Goal: Transaction & Acquisition: Book appointment/travel/reservation

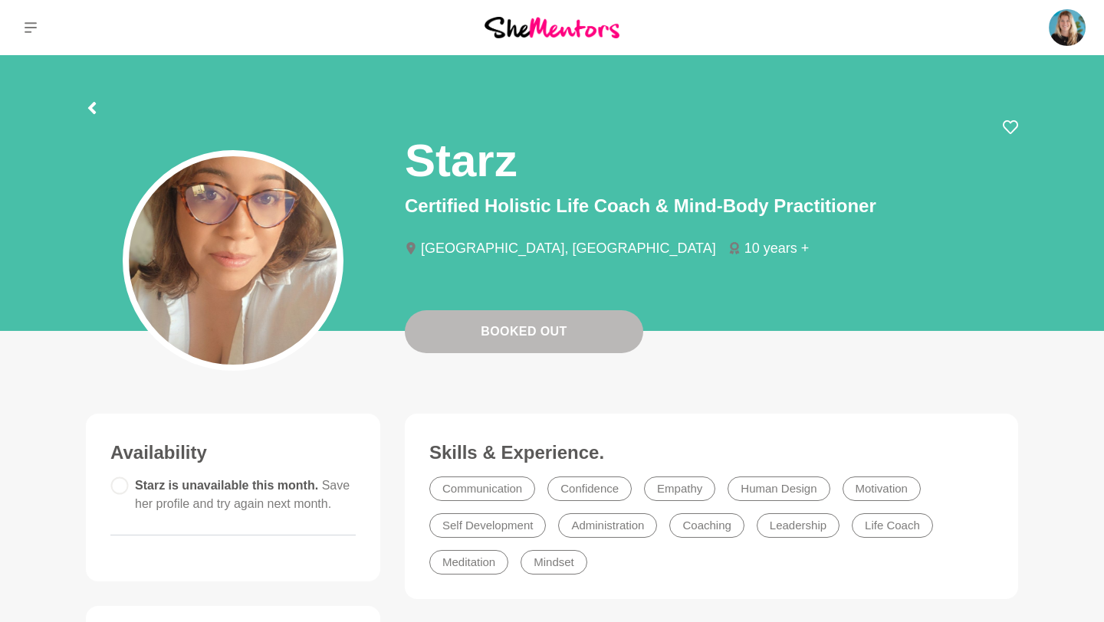
click at [527, 19] on img at bounding box center [551, 27] width 135 height 21
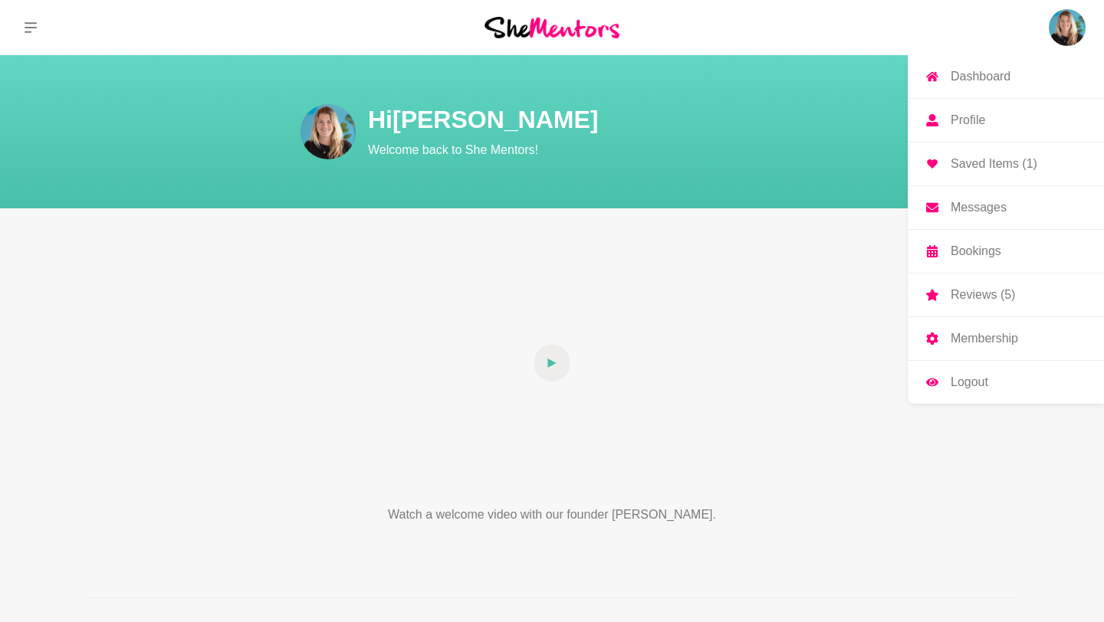
click at [972, 257] on p "Bookings" at bounding box center [975, 251] width 51 height 12
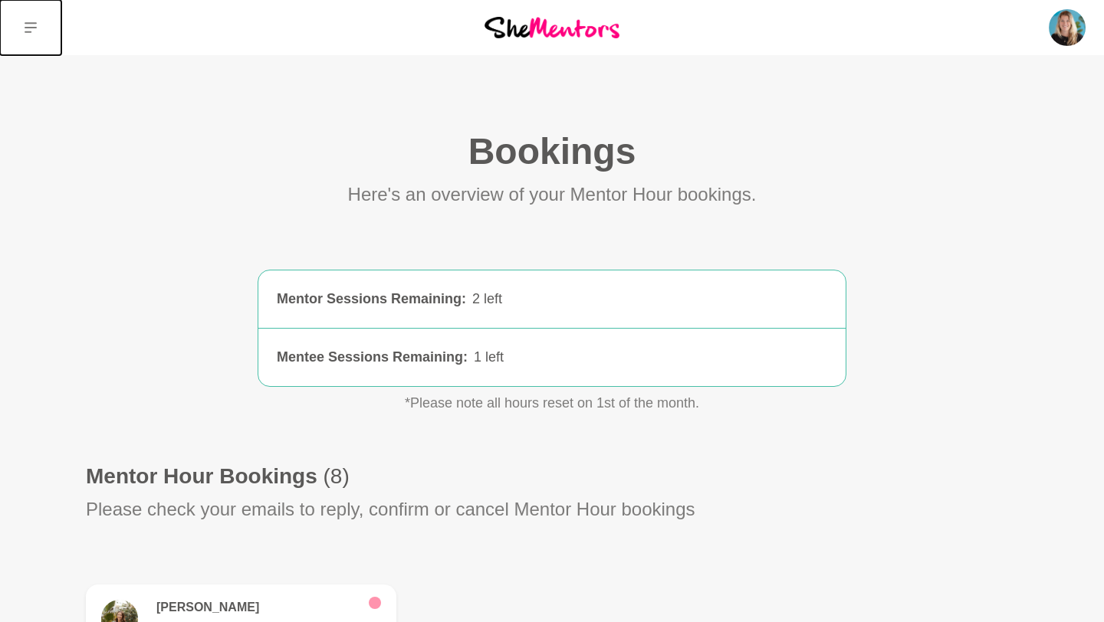
click at [33, 27] on icon at bounding box center [31, 27] width 12 height 11
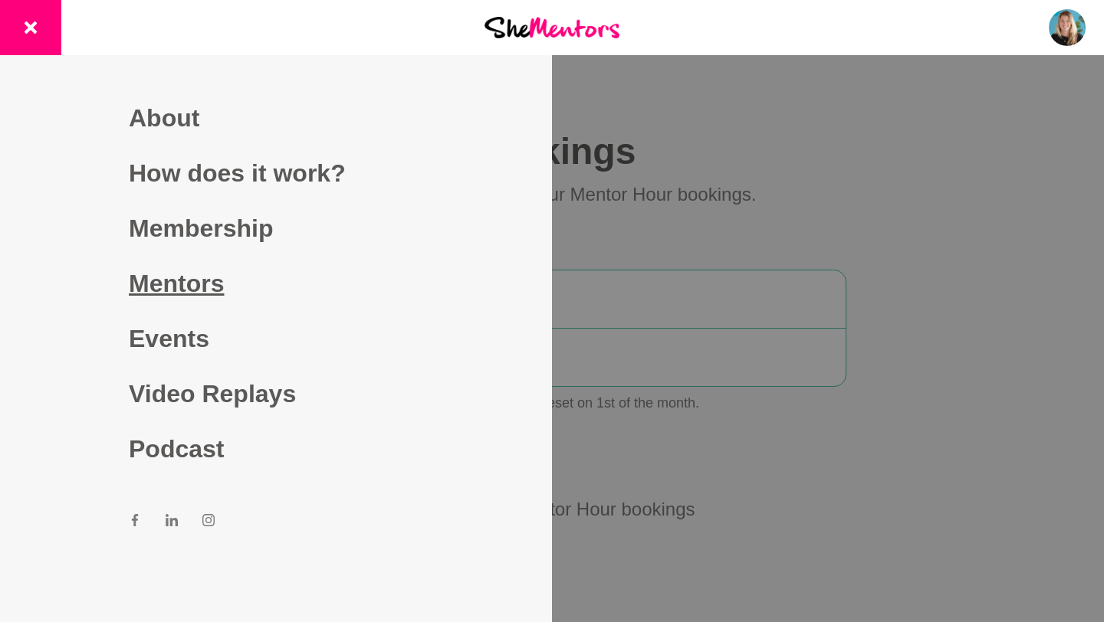
click at [177, 283] on link "Mentors" at bounding box center [276, 283] width 294 height 55
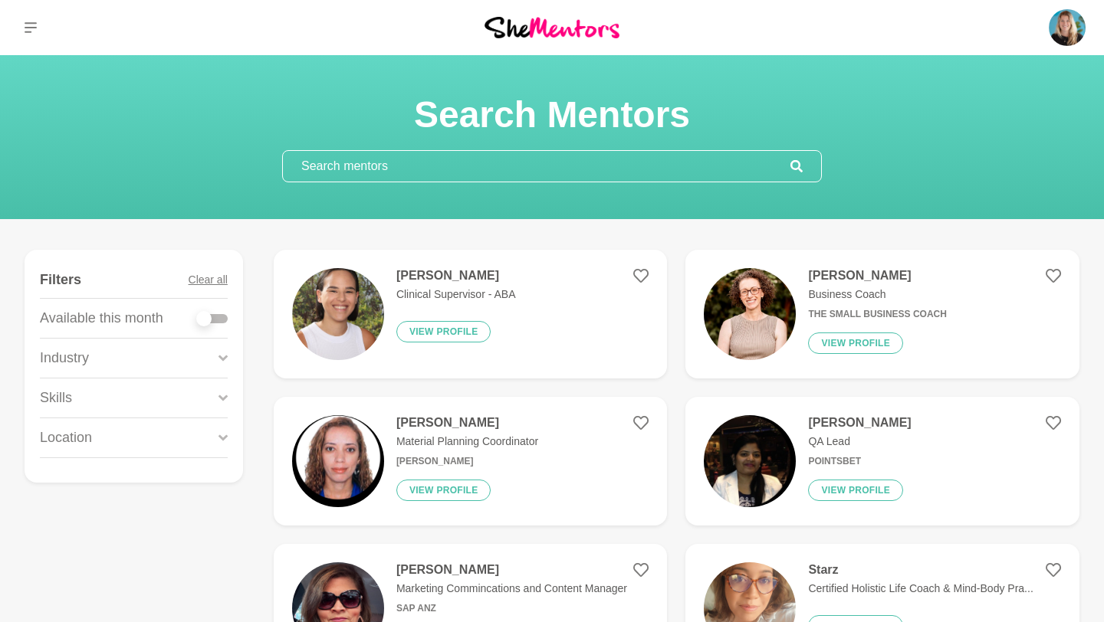
click at [120, 399] on div "Skills" at bounding box center [134, 398] width 188 height 39
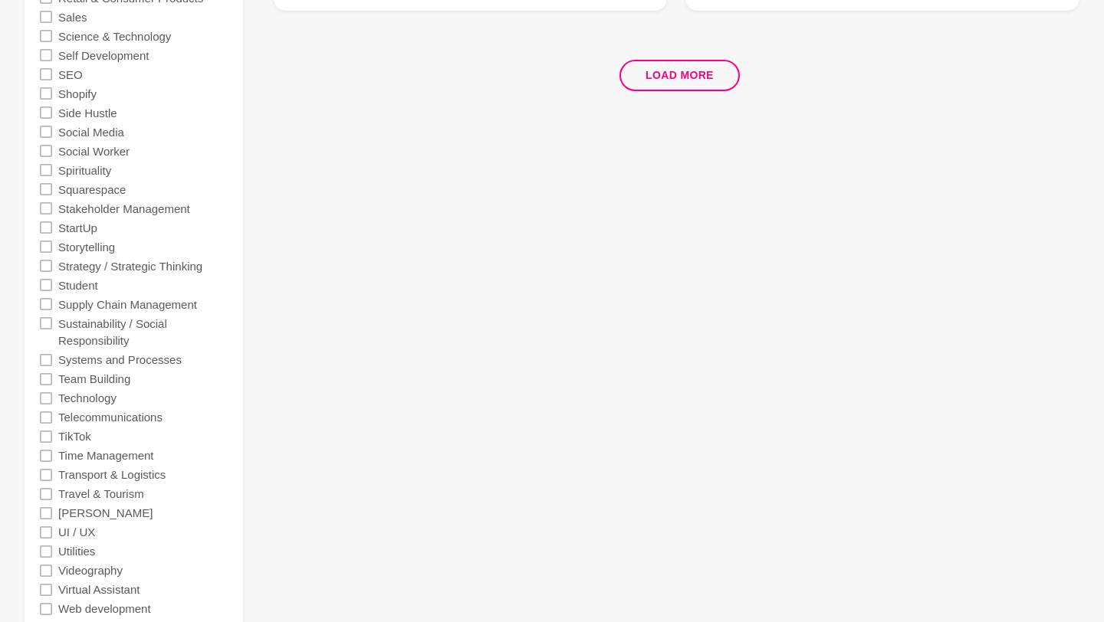
scroll to position [3166, 0]
click at [48, 490] on icon at bounding box center [46, 492] width 12 height 12
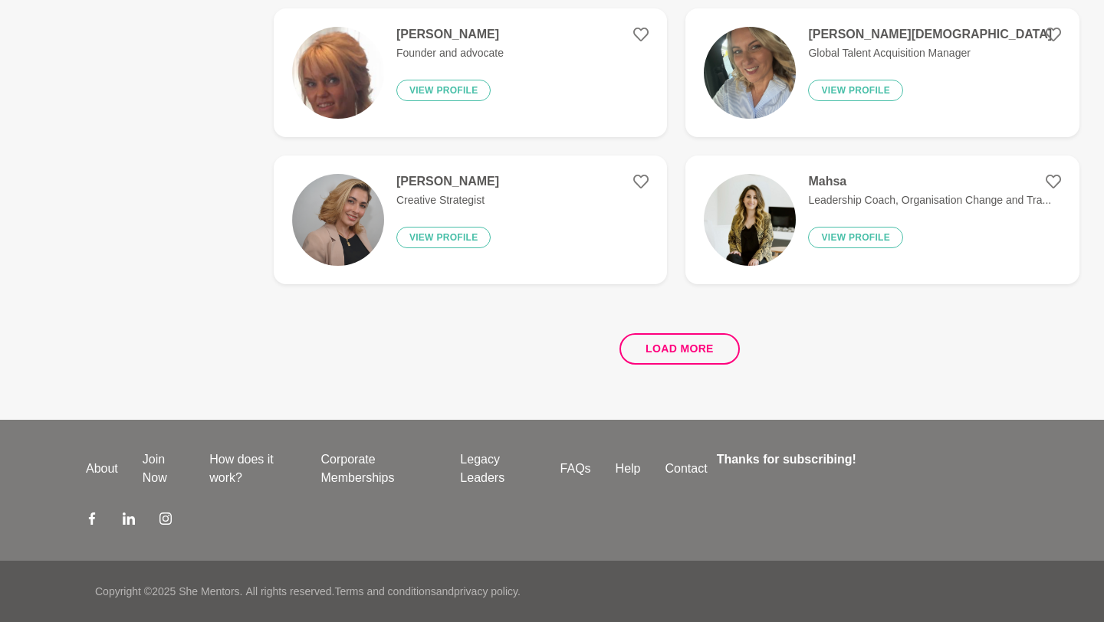
scroll to position [0, 0]
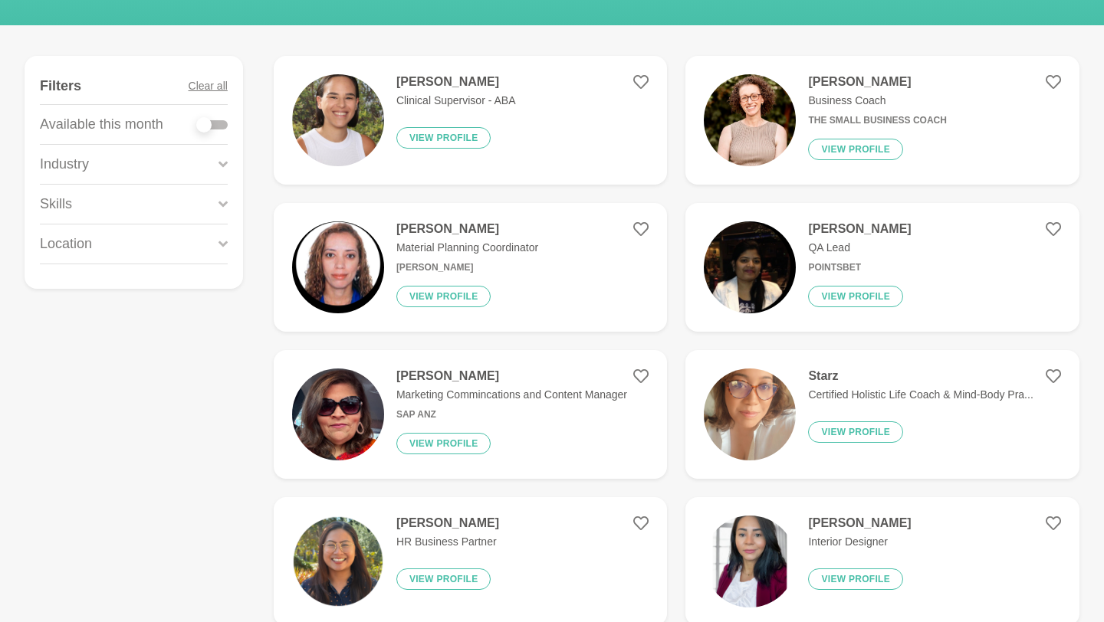
scroll to position [48, 0]
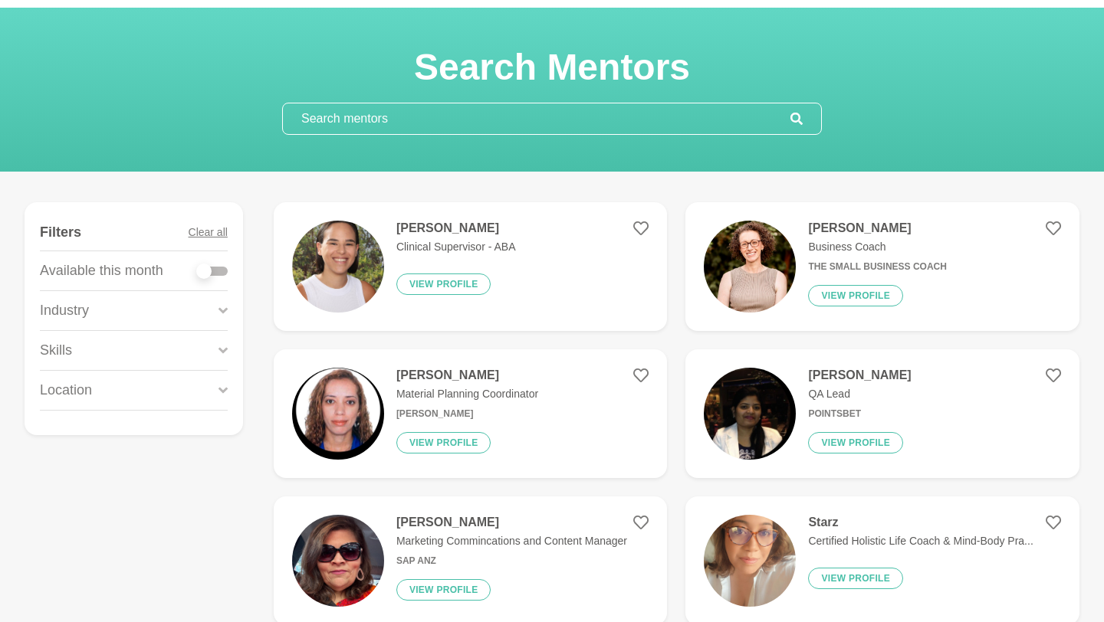
click at [199, 356] on div "Skills" at bounding box center [134, 350] width 188 height 39
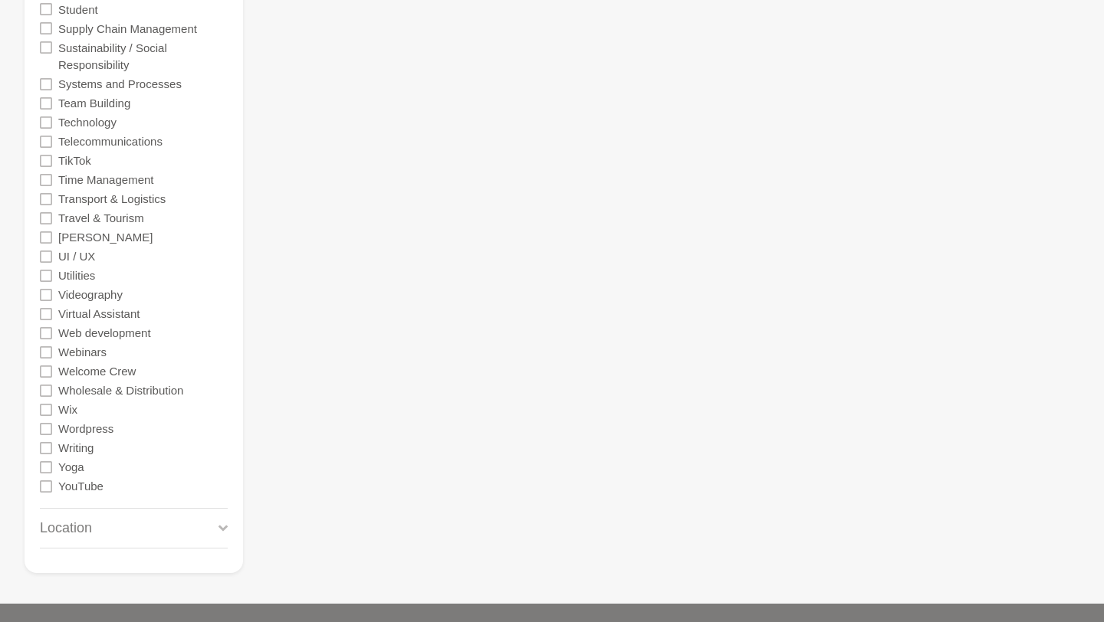
scroll to position [3443, 0]
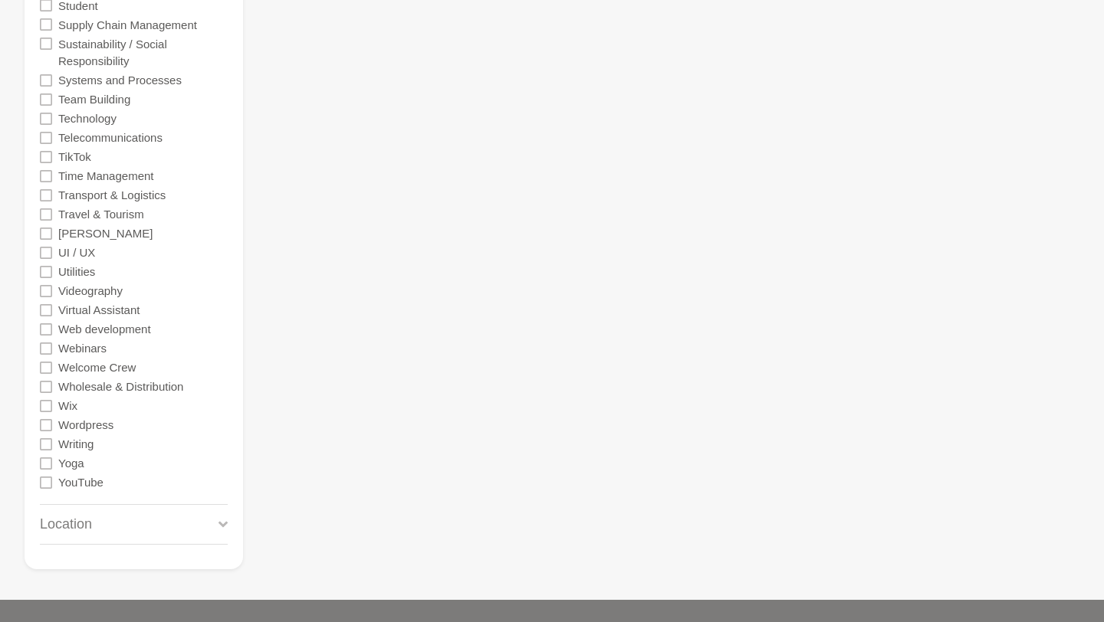
click at [47, 214] on icon at bounding box center [46, 214] width 12 height 12
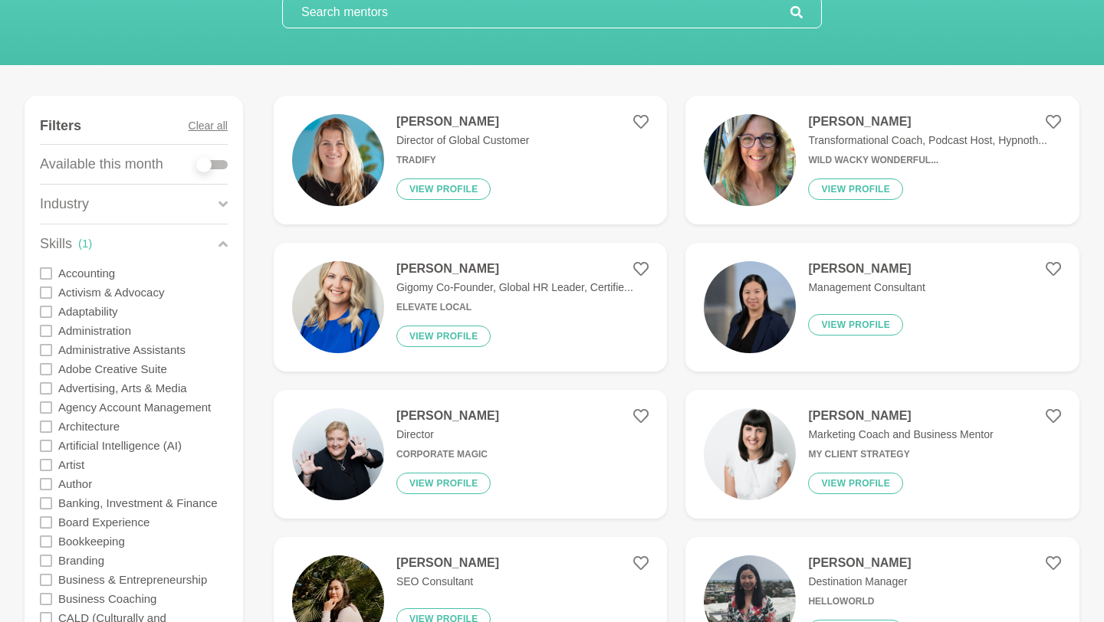
scroll to position [162, 0]
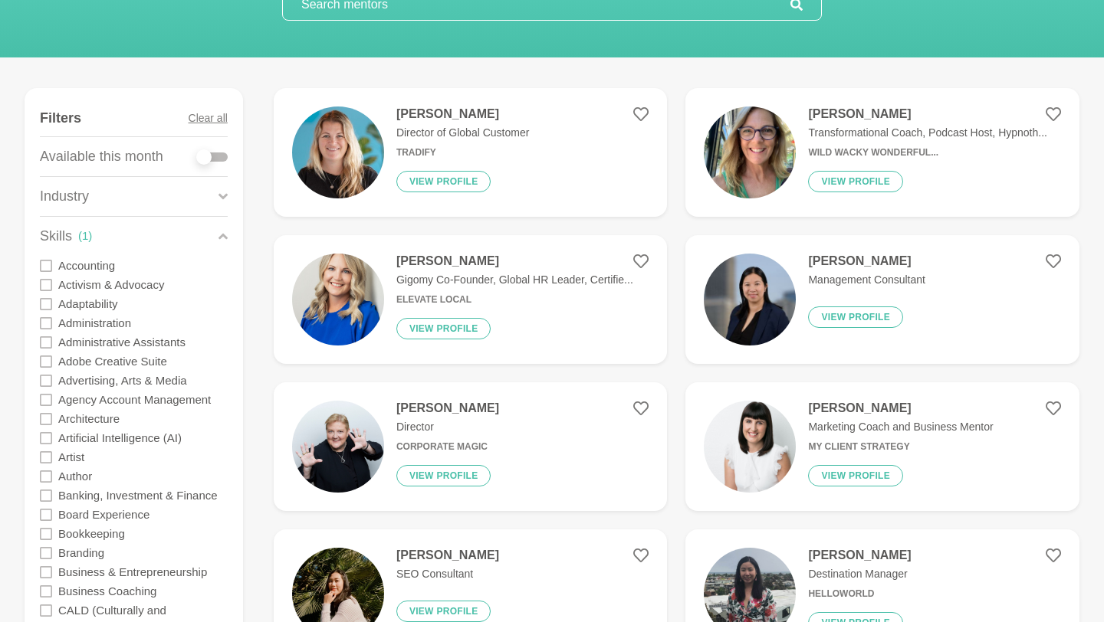
click at [853, 132] on p "Transformational Coach, Podcast Host, Hypnoth..." at bounding box center [927, 133] width 239 height 16
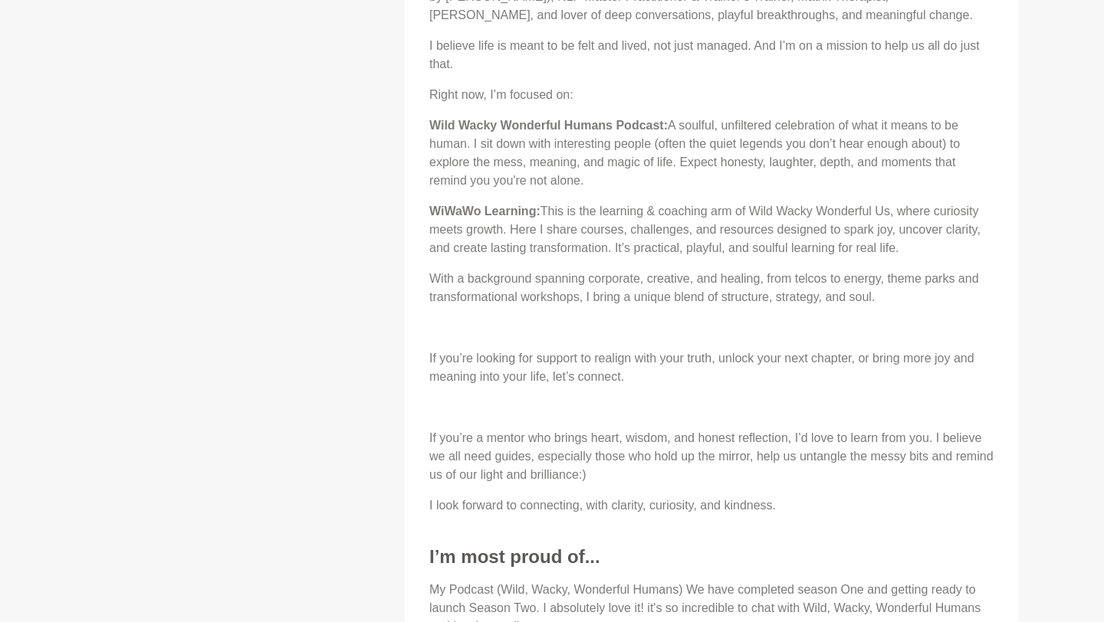
scroll to position [894, 0]
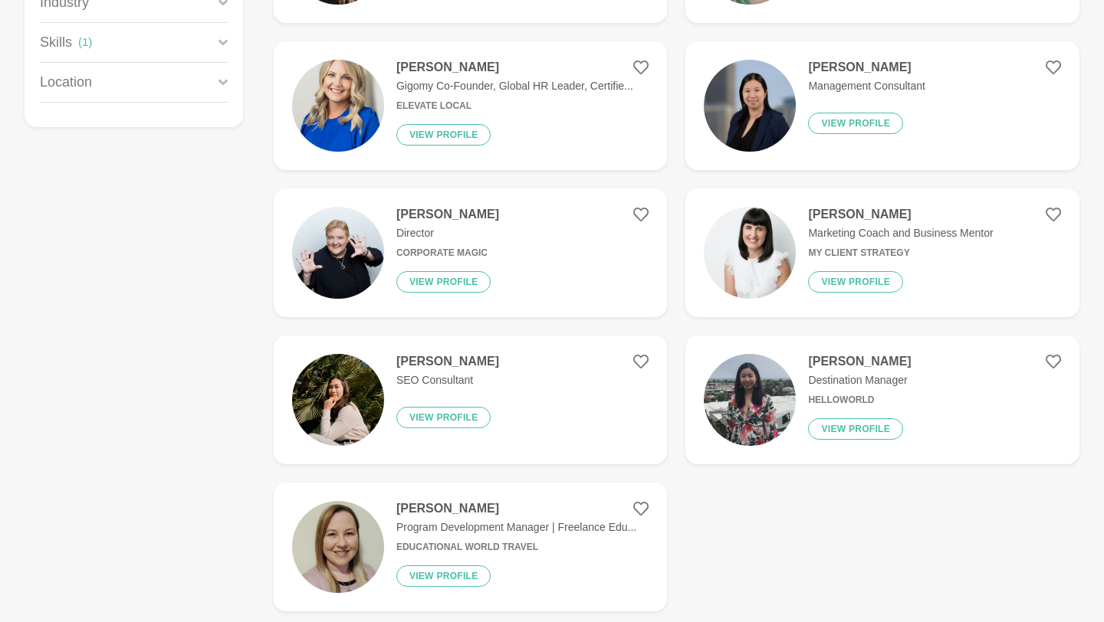
scroll to position [401, 0]
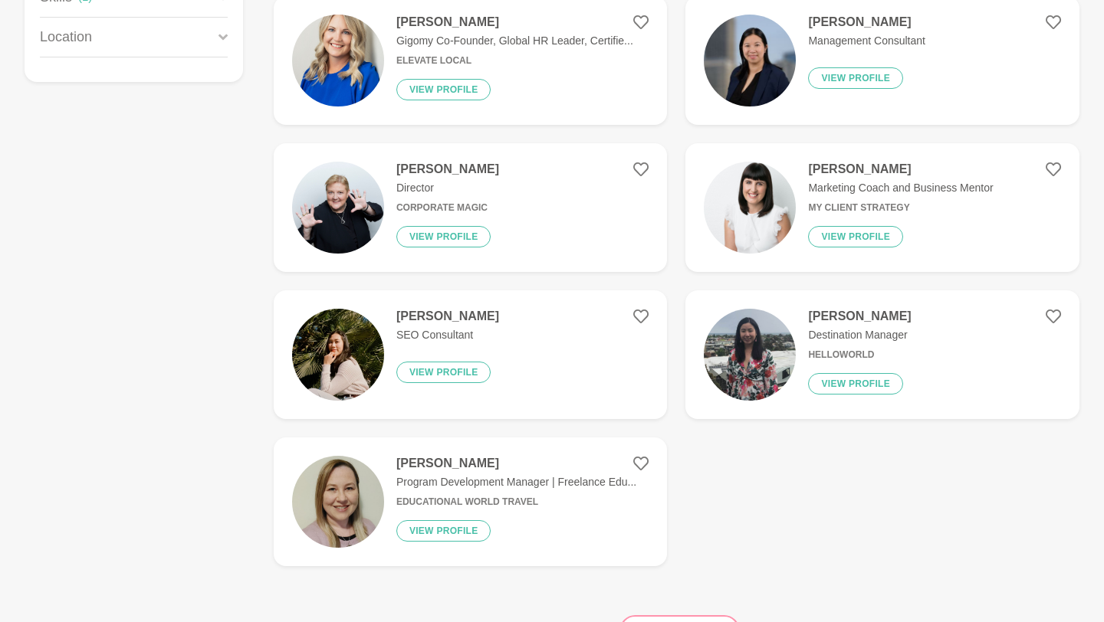
click at [421, 479] on p "Program Development Manager | Freelance Edu..." at bounding box center [516, 482] width 240 height 16
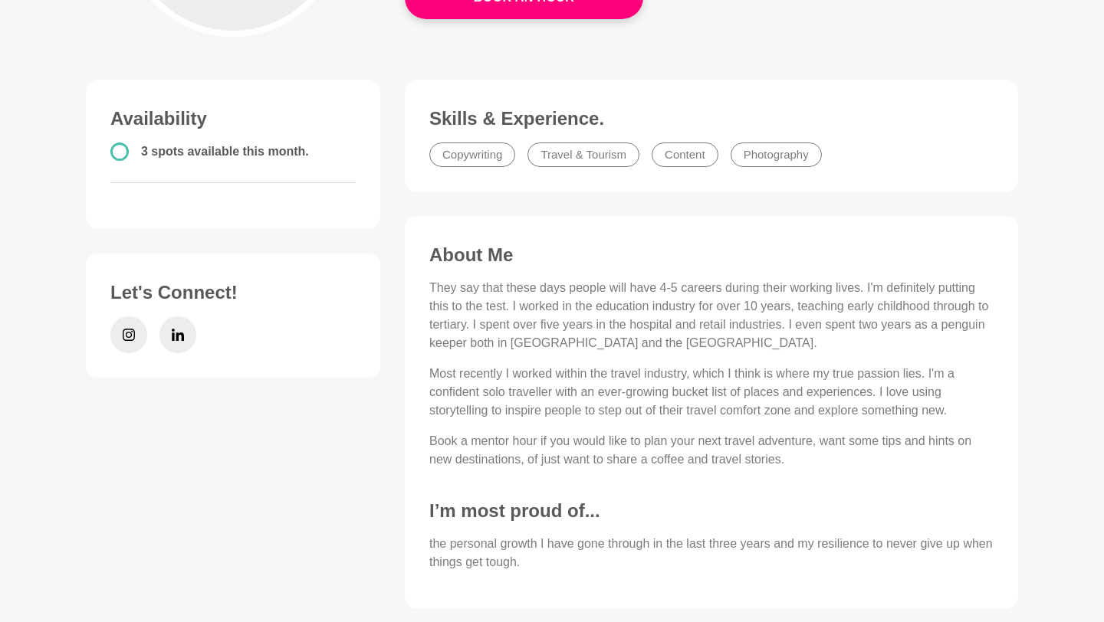
scroll to position [27, 0]
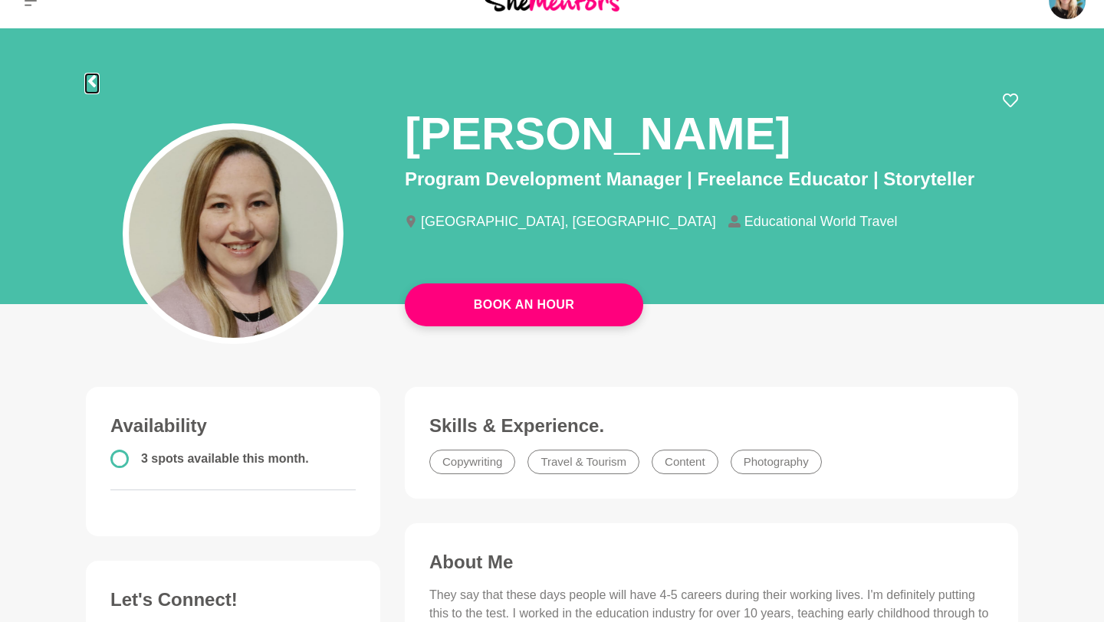
click at [93, 88] on button at bounding box center [92, 83] width 12 height 18
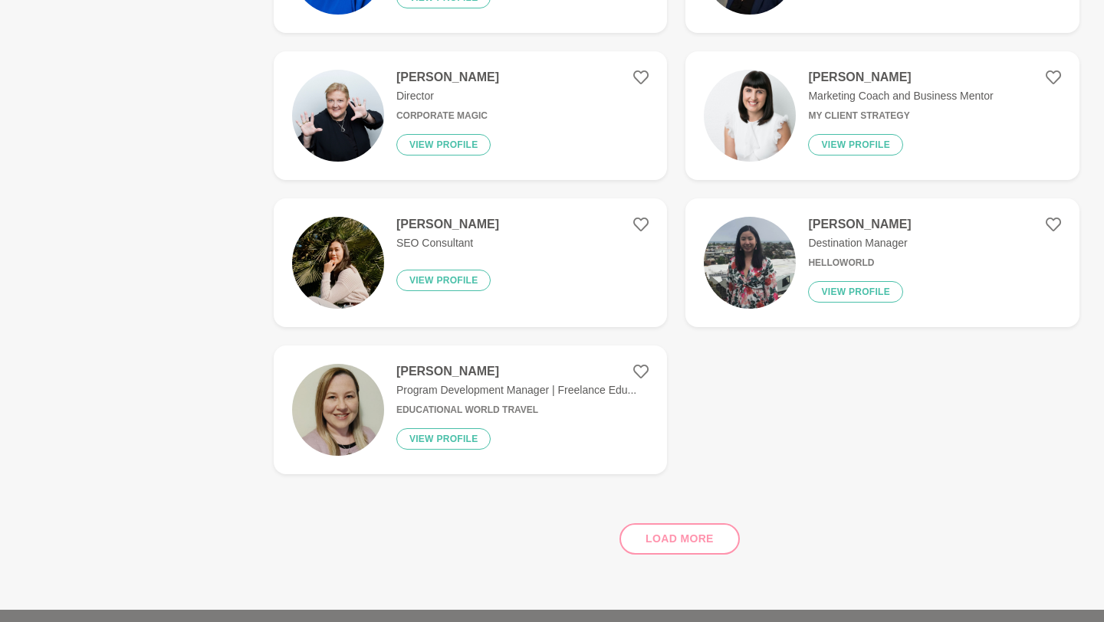
scroll to position [428, 0]
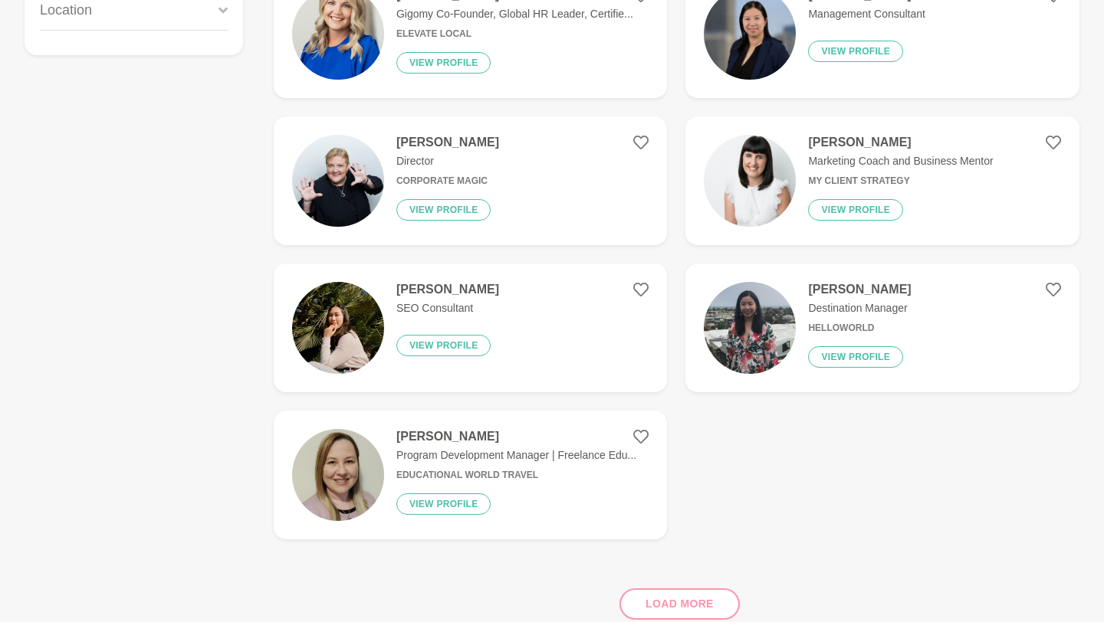
click at [849, 292] on h4 "[PERSON_NAME]" at bounding box center [859, 289] width 103 height 15
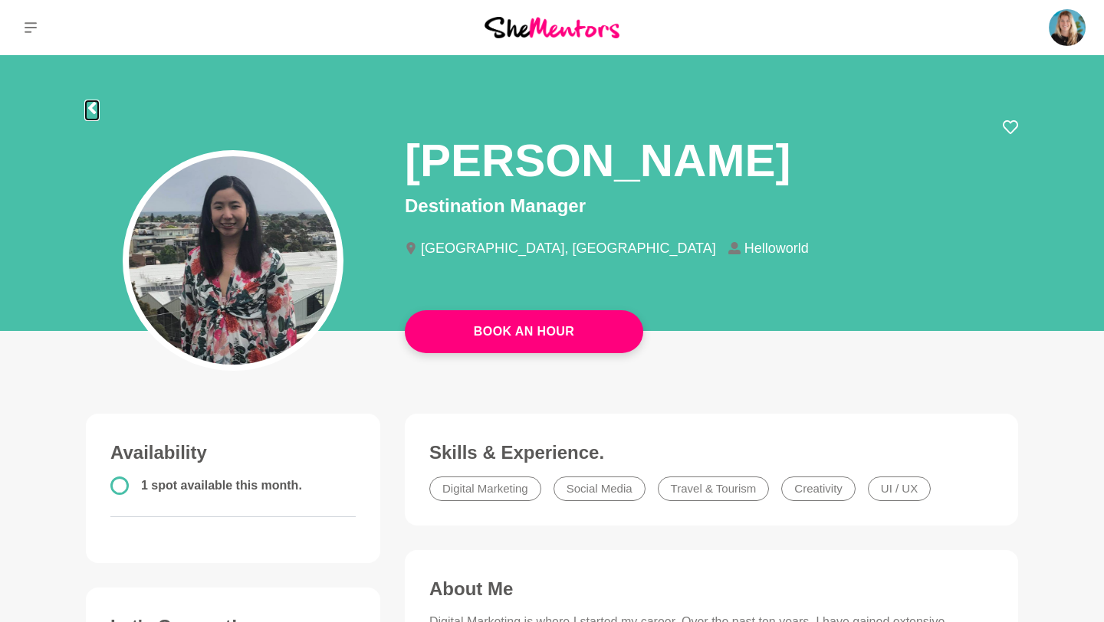
click at [93, 112] on icon at bounding box center [92, 108] width 8 height 12
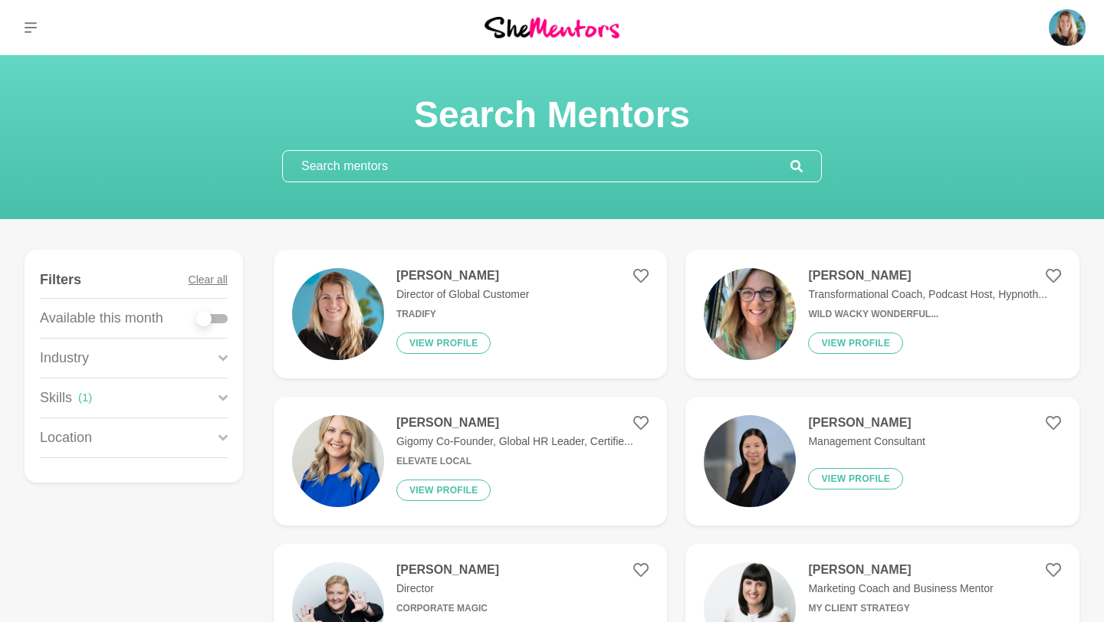
click at [360, 461] on img at bounding box center [338, 461] width 92 height 92
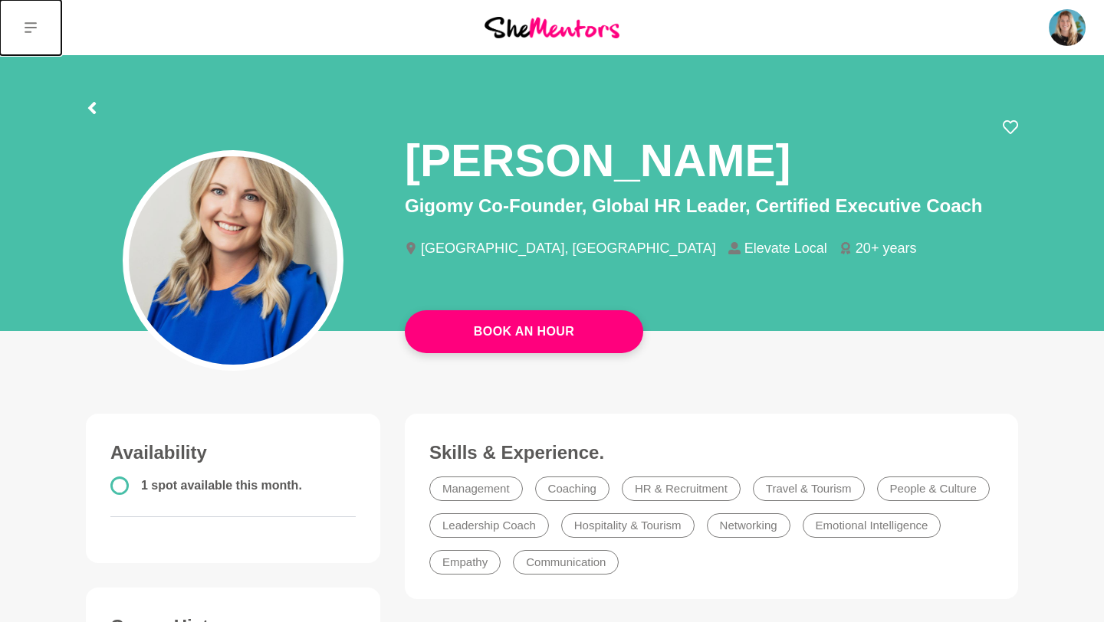
click at [32, 23] on icon at bounding box center [31, 27] width 12 height 11
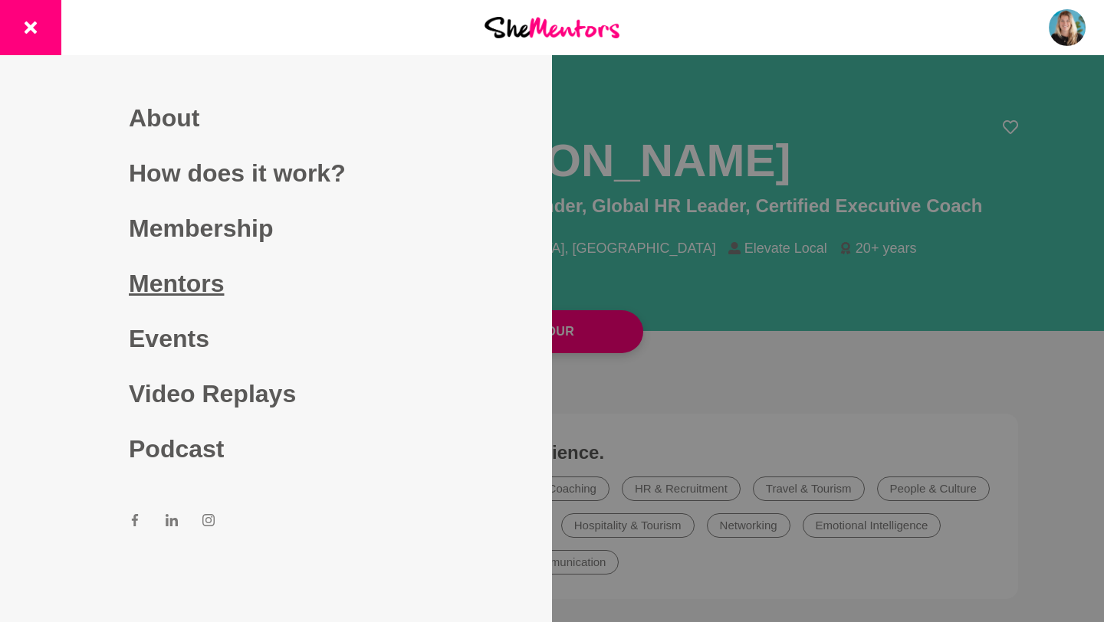
click at [185, 281] on link "Mentors" at bounding box center [276, 283] width 294 height 55
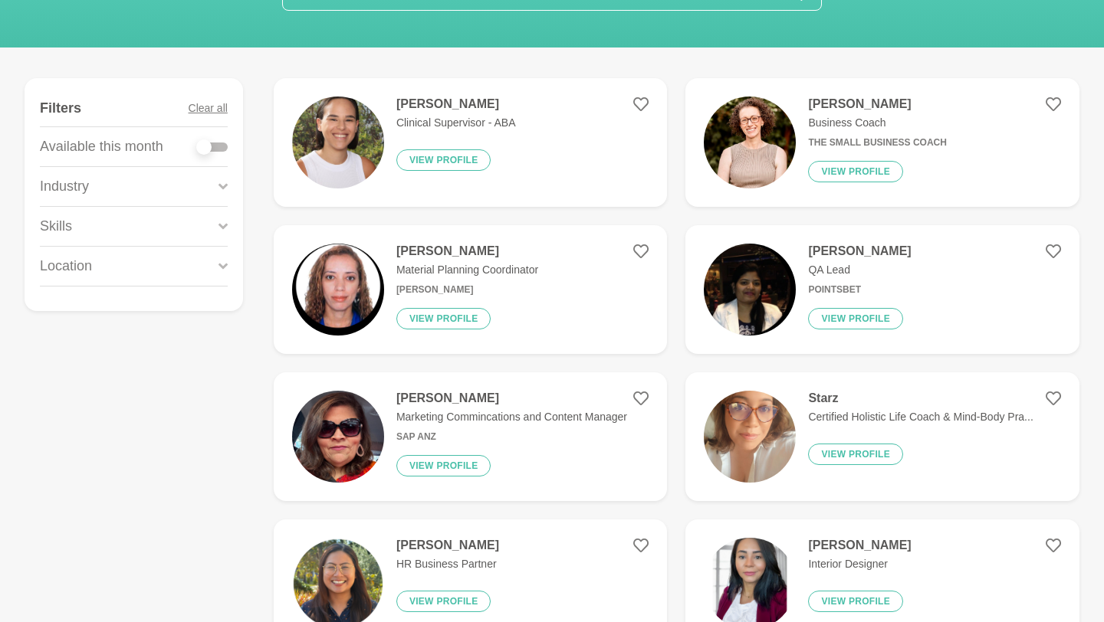
scroll to position [156, 0]
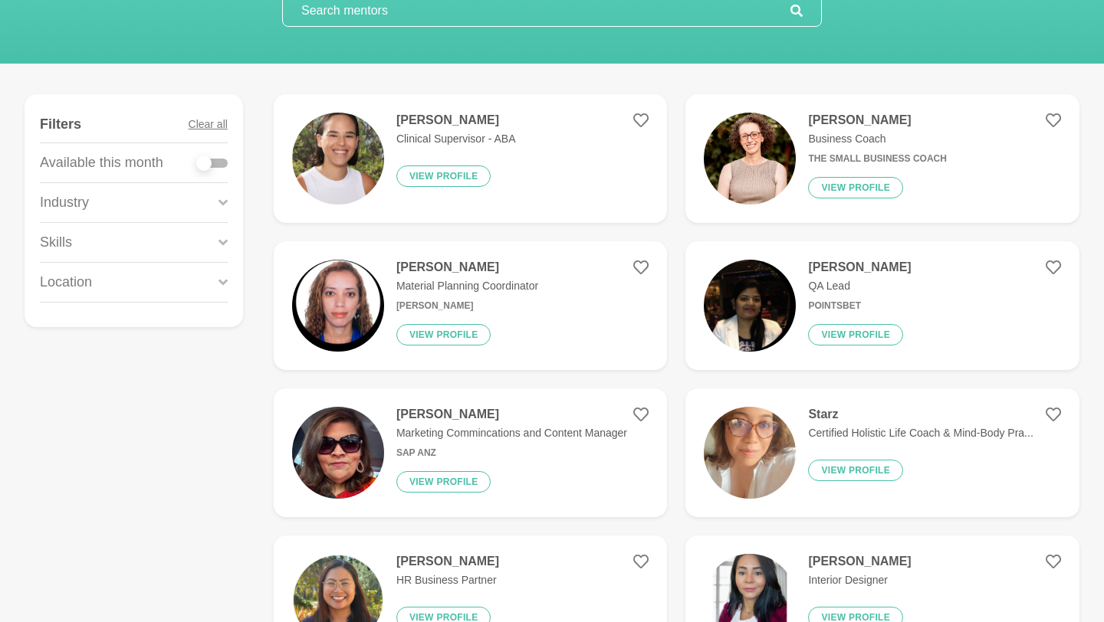
click at [181, 198] on div "Industry" at bounding box center [134, 202] width 188 height 39
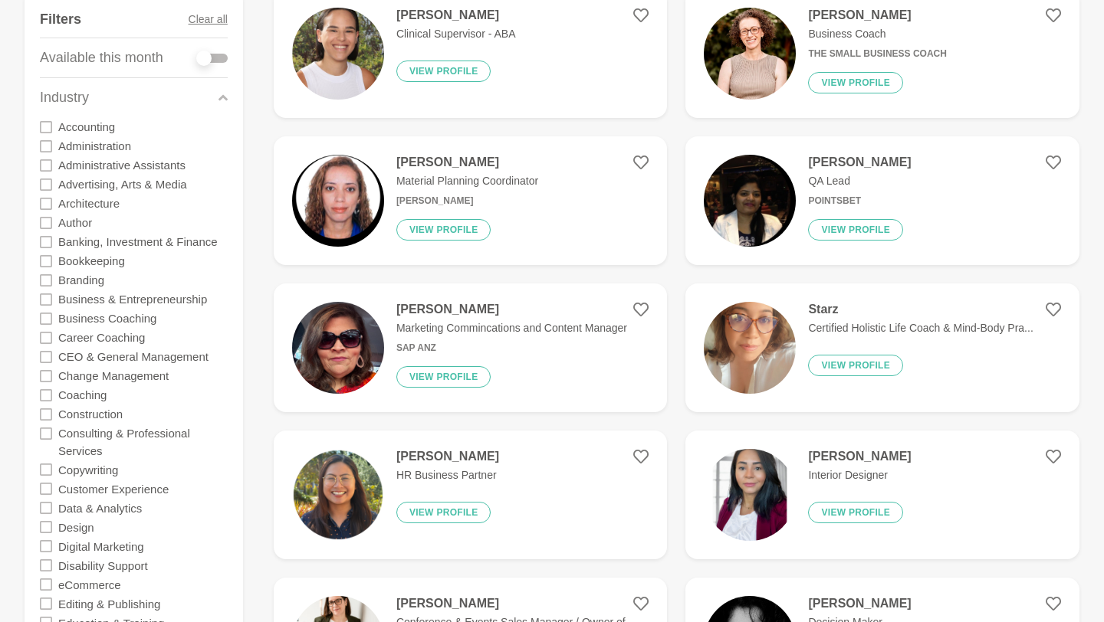
scroll to position [68, 0]
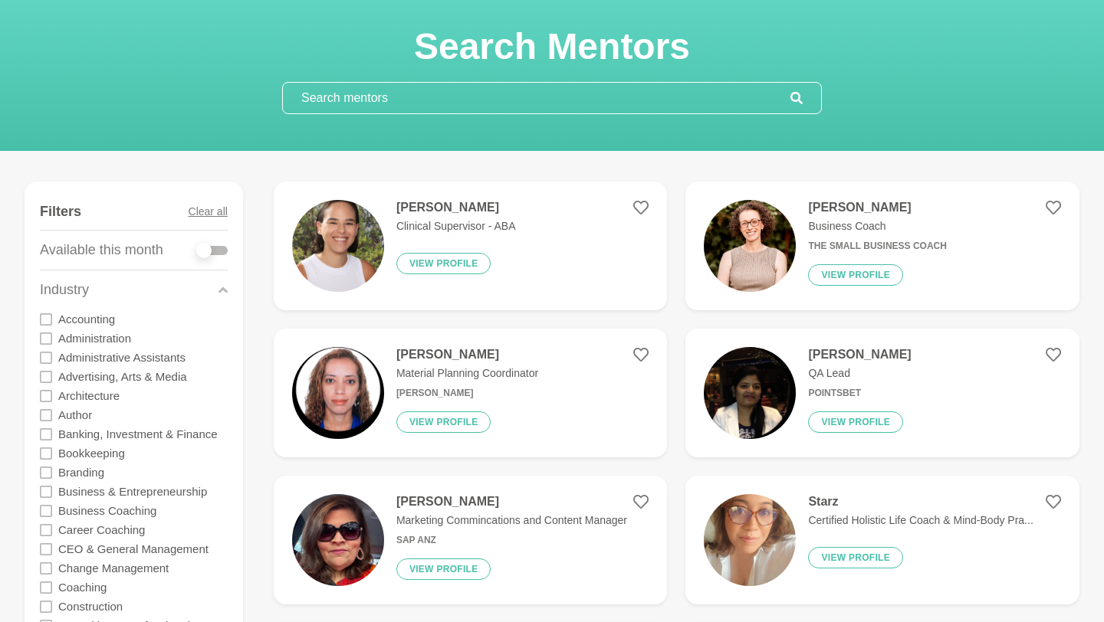
click at [389, 87] on input "text" at bounding box center [536, 98] width 507 height 31
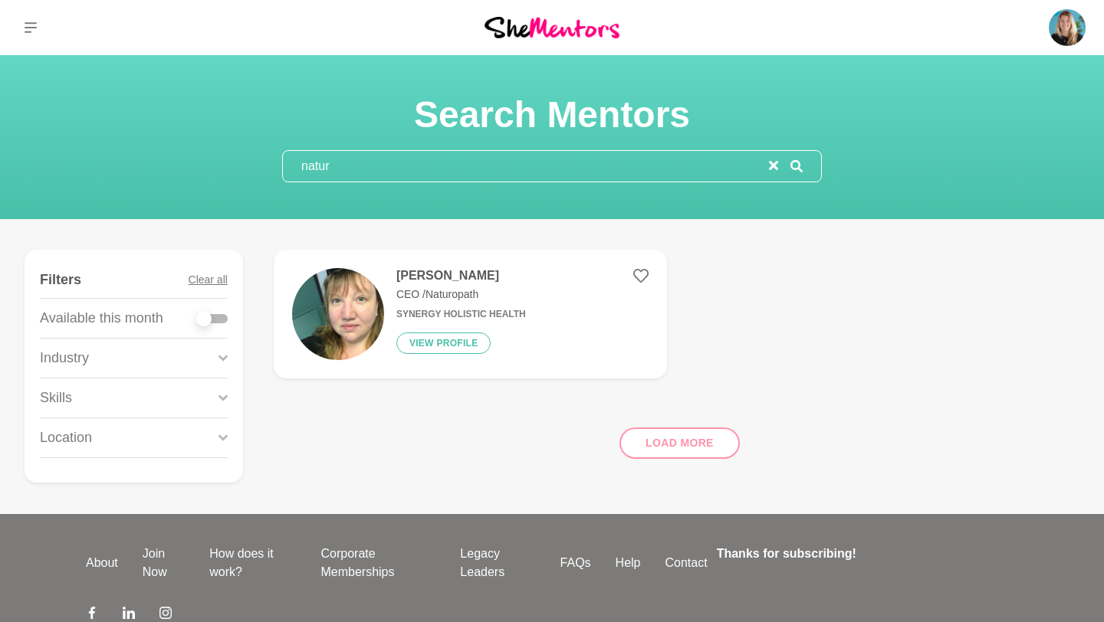
type input "natur"
click at [431, 272] on h4 "[PERSON_NAME]" at bounding box center [461, 275] width 130 height 15
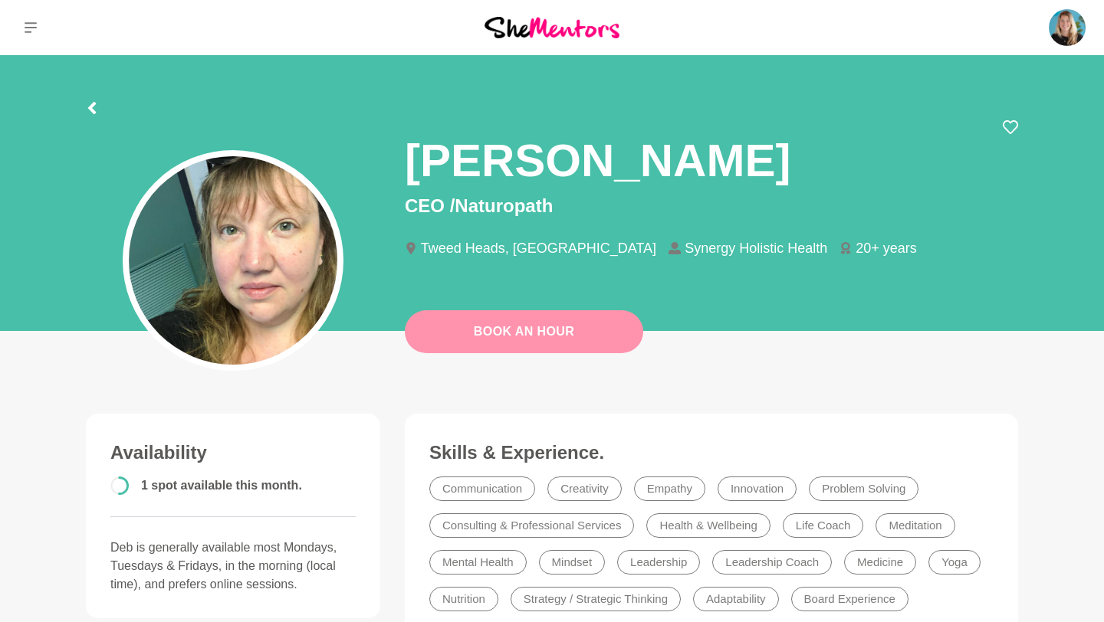
click at [473, 333] on link "Book An Hour" at bounding box center [524, 331] width 238 height 43
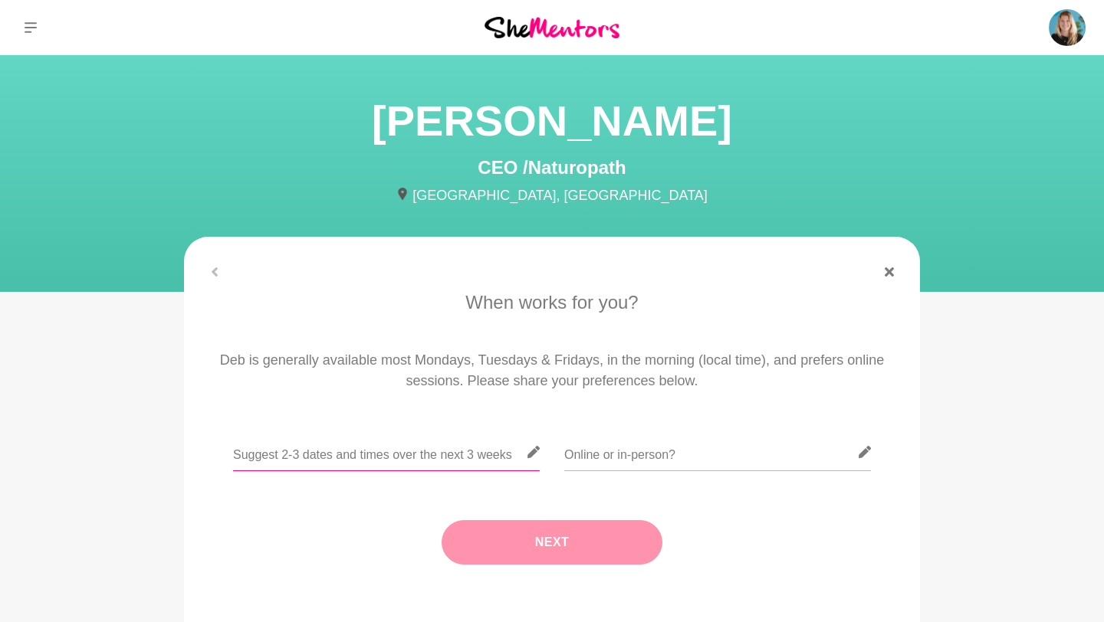
click at [438, 466] on input "text" at bounding box center [386, 453] width 307 height 38
click at [276, 459] on input "text" at bounding box center [386, 453] width 307 height 38
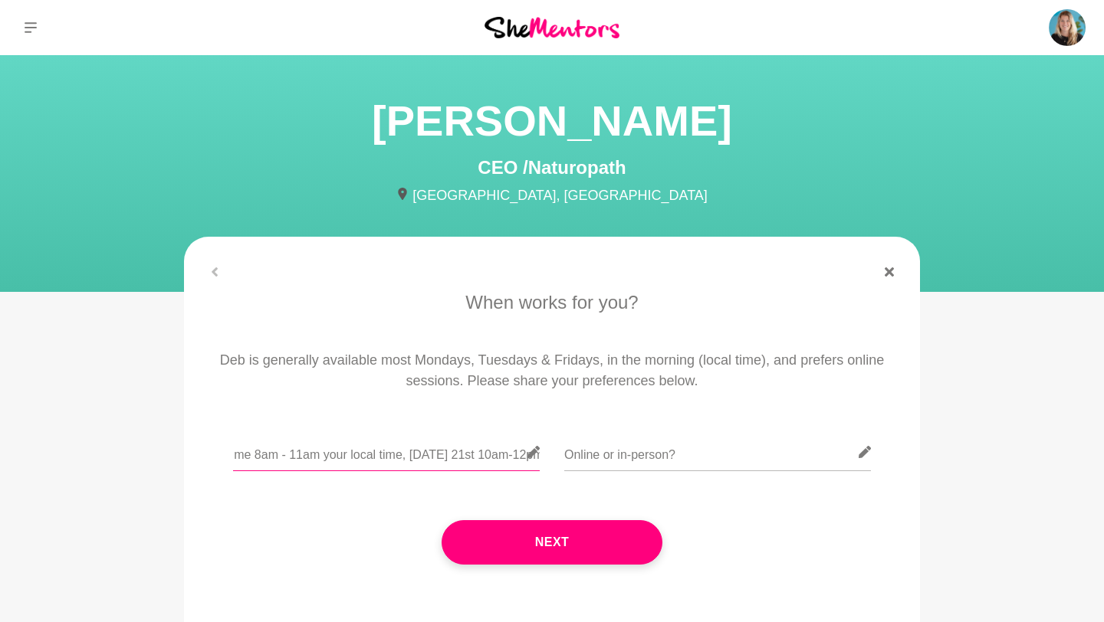
scroll to position [0, 100]
type input "Thurs 16th, anytime 8am - 11am your local time, [DATE] 21st 10am-12pm"
click at [596, 459] on input "text" at bounding box center [717, 453] width 307 height 38
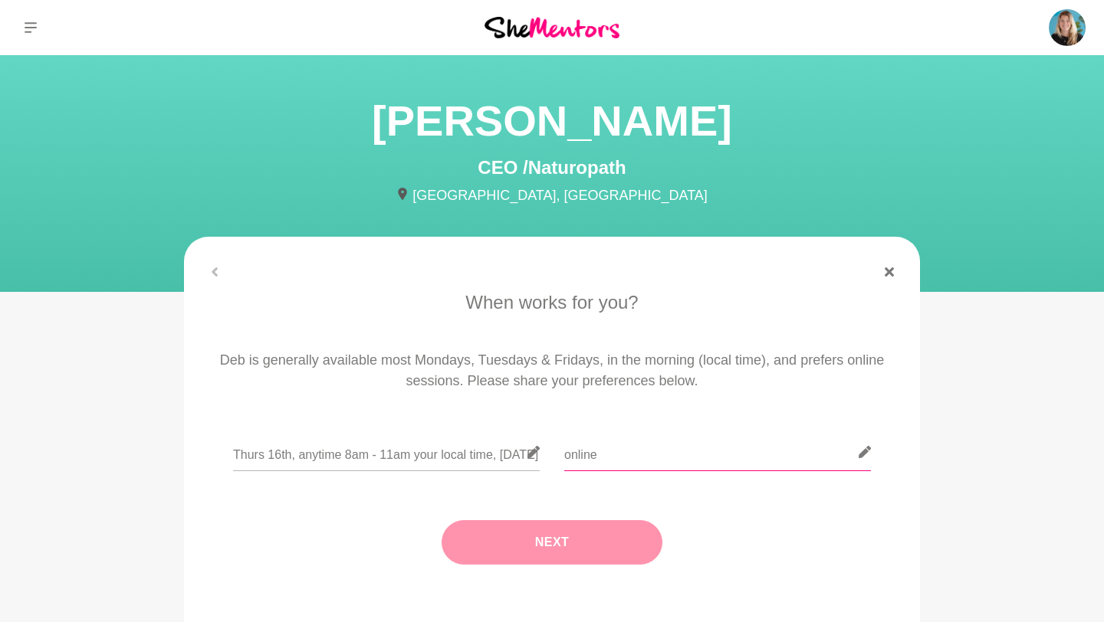
type input "online"
click at [585, 543] on button "Next" at bounding box center [551, 542] width 221 height 44
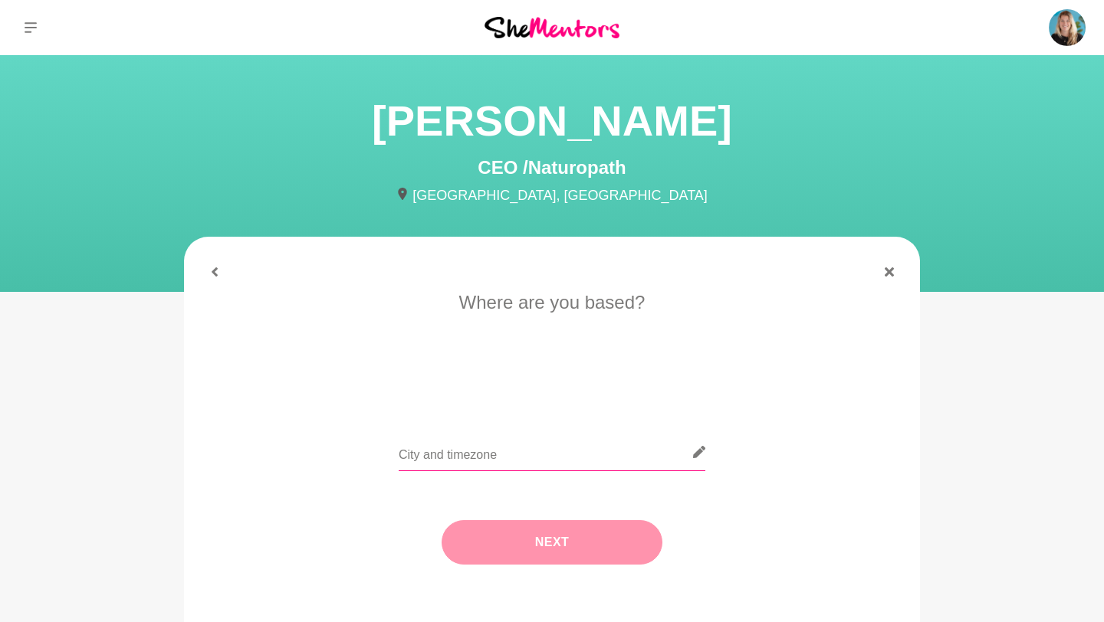
click at [503, 452] on input "text" at bounding box center [551, 453] width 307 height 38
type input "[GEOGRAPHIC_DATA]"
click at [537, 543] on button "Next" at bounding box center [551, 542] width 221 height 44
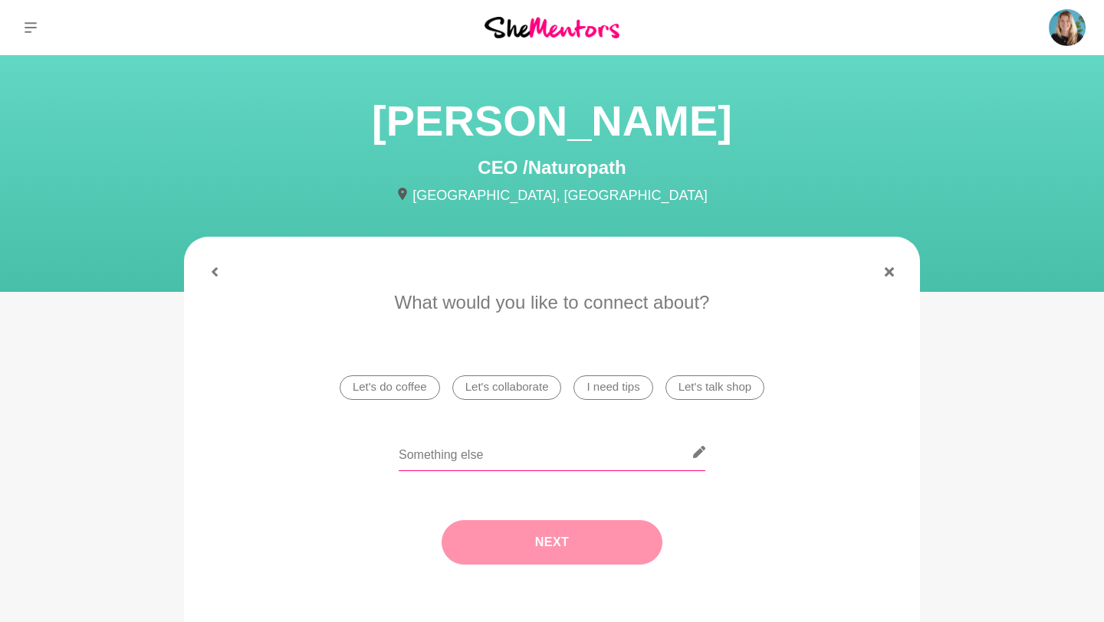
click at [455, 463] on input "text" at bounding box center [551, 453] width 307 height 38
click at [402, 395] on li "Let's do coffee" at bounding box center [389, 388] width 100 height 25
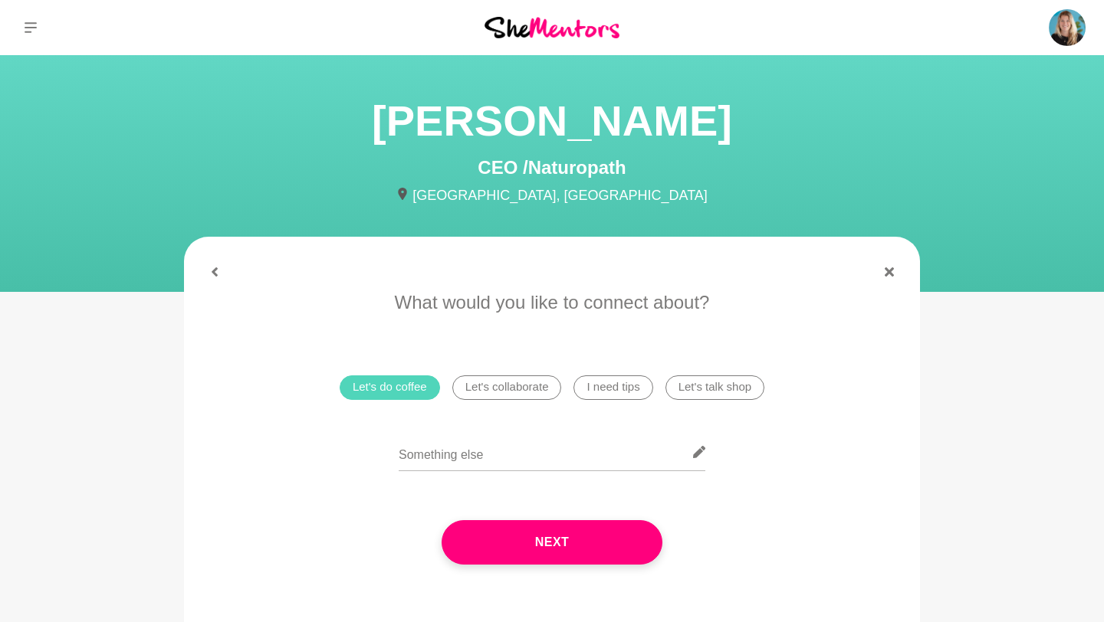
click at [611, 381] on li "I need tips" at bounding box center [612, 388] width 79 height 25
click at [495, 455] on input "text" at bounding box center [551, 453] width 307 height 38
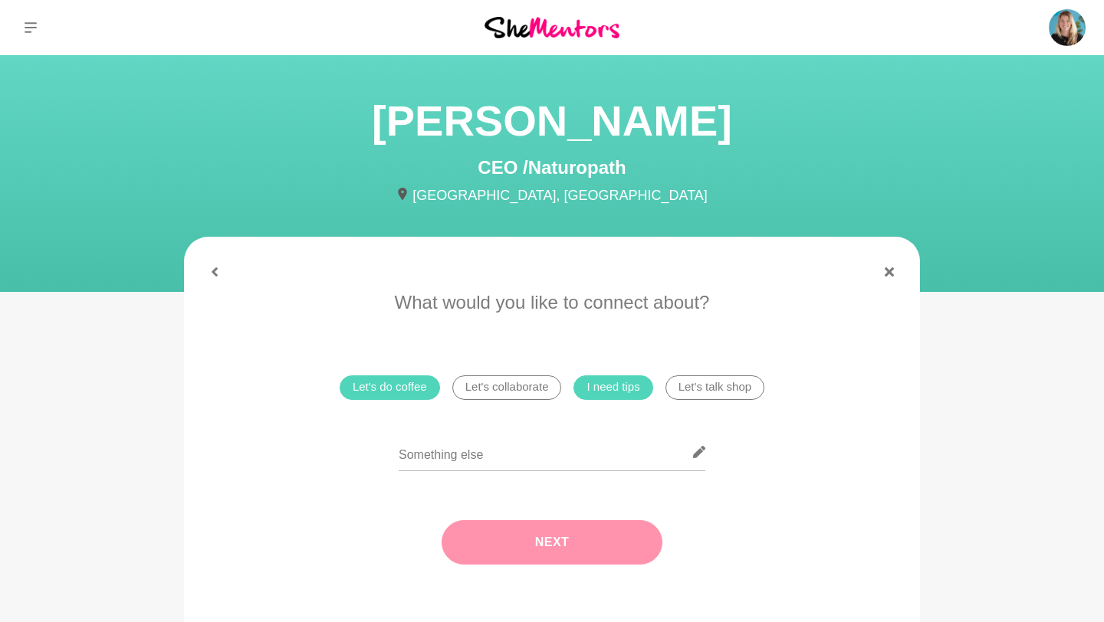
click at [524, 530] on button "Next" at bounding box center [551, 542] width 221 height 44
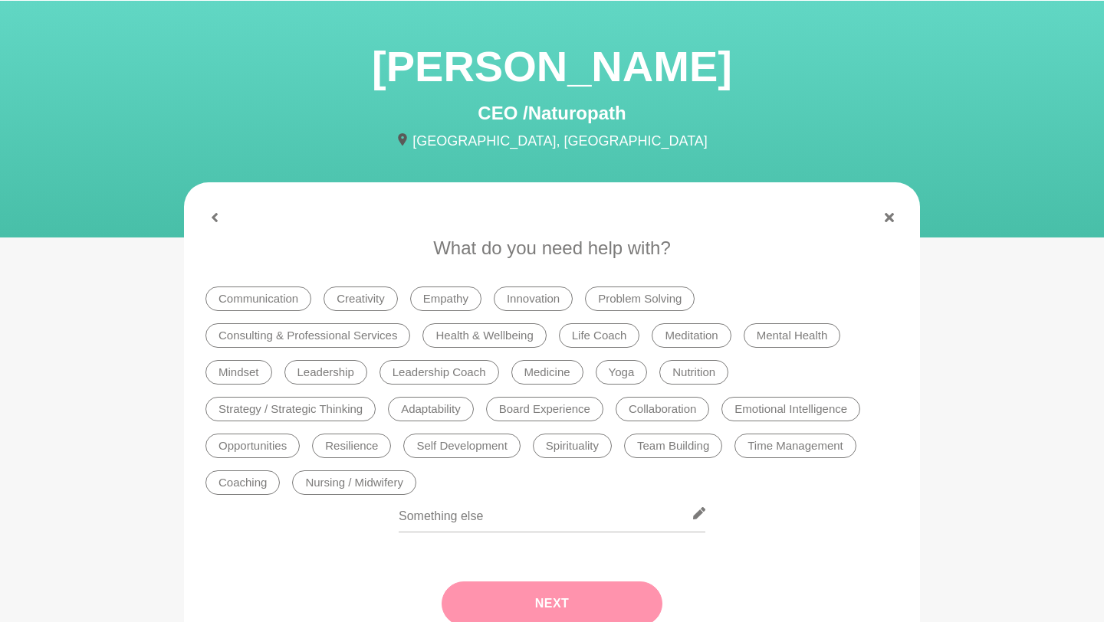
scroll to position [55, 0]
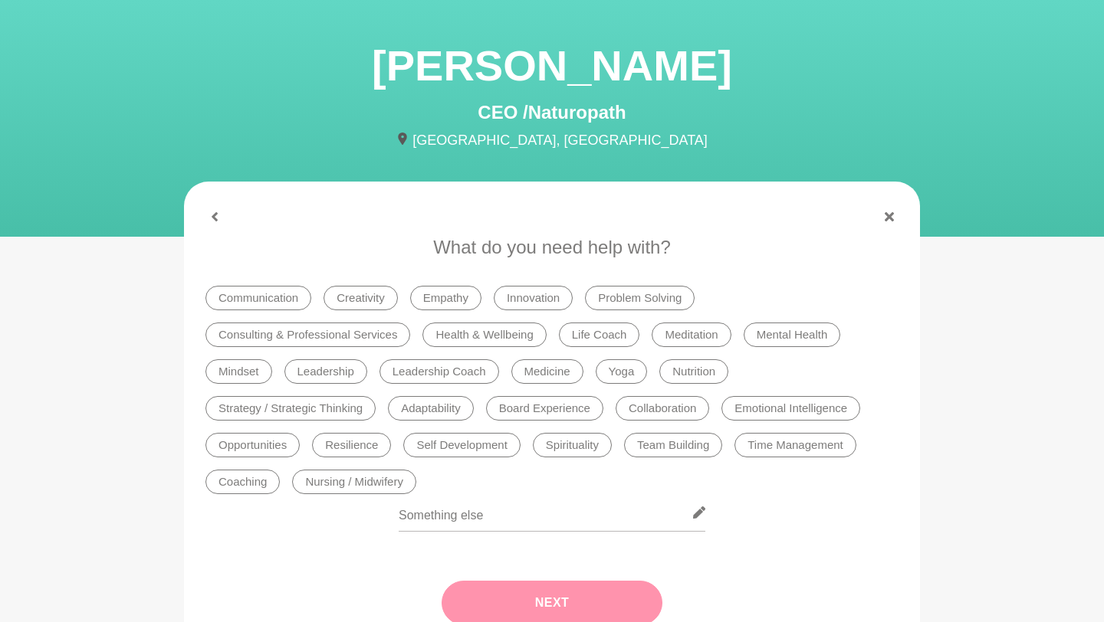
click at [465, 346] on li "Health & Wellbeing" at bounding box center [483, 335] width 123 height 25
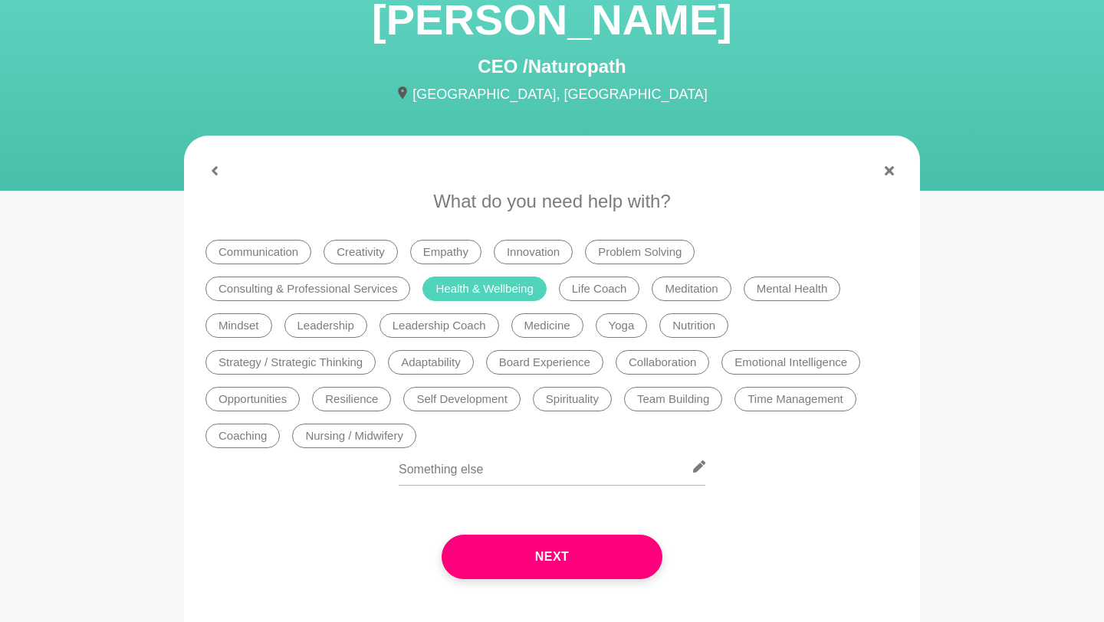
scroll to position [108, 0]
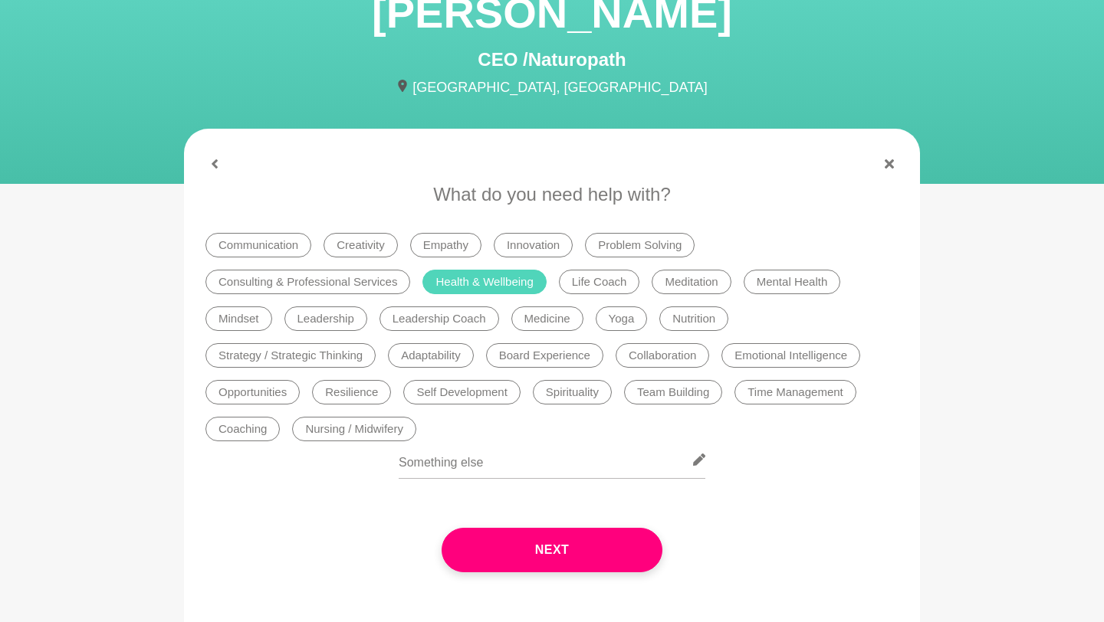
click at [802, 281] on li "Mental Health" at bounding box center [791, 282] width 97 height 25
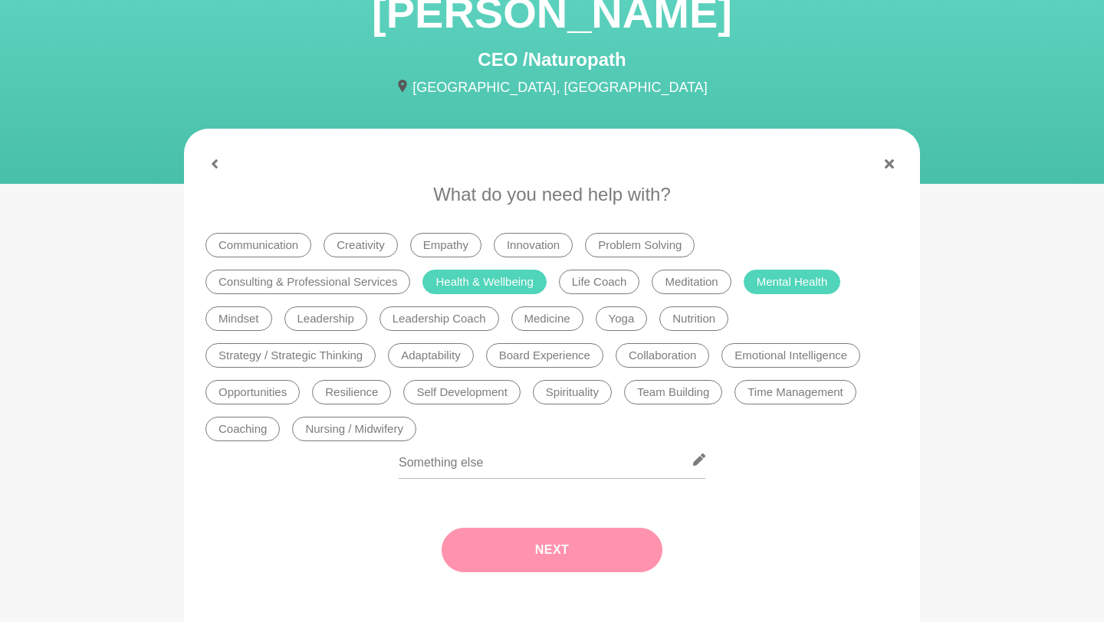
click at [504, 539] on button "Next" at bounding box center [551, 550] width 221 height 44
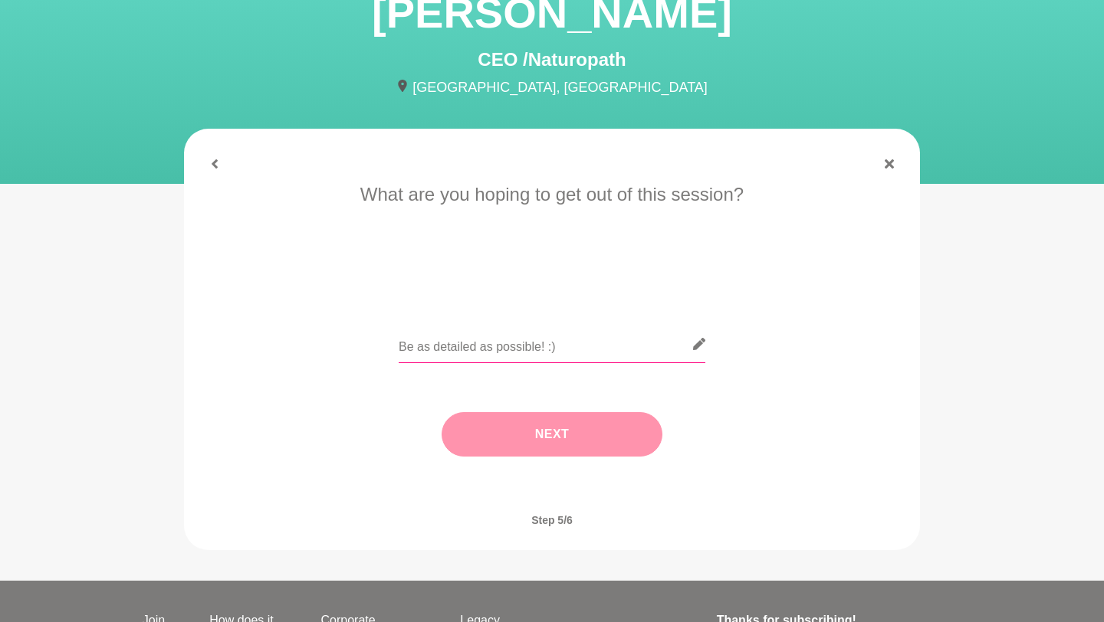
click at [472, 334] on input "text" at bounding box center [551, 345] width 307 height 38
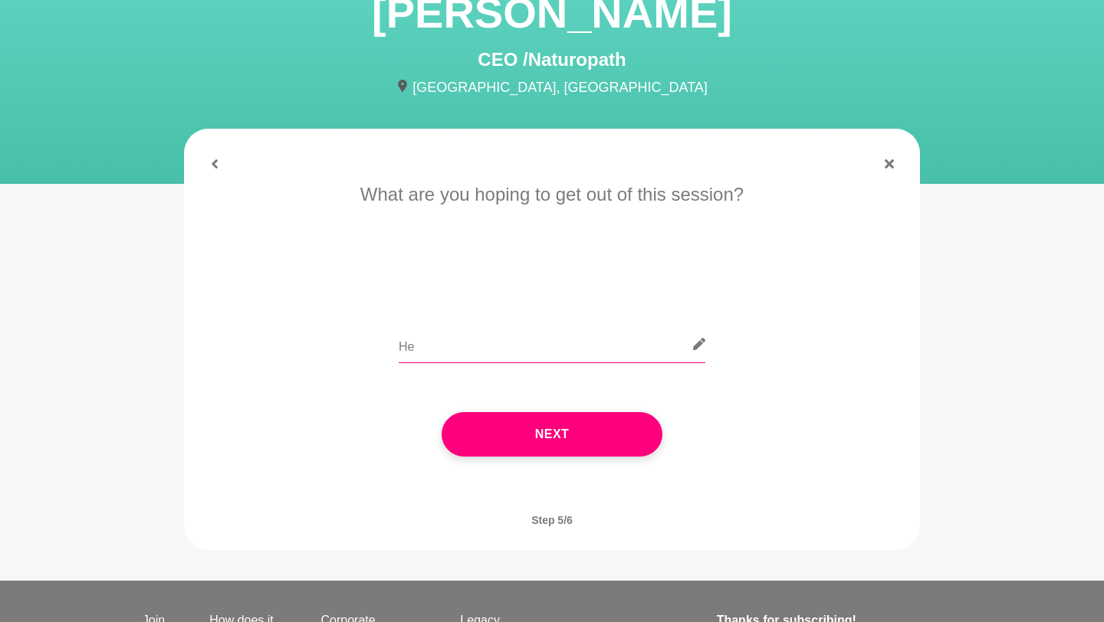
type input "H"
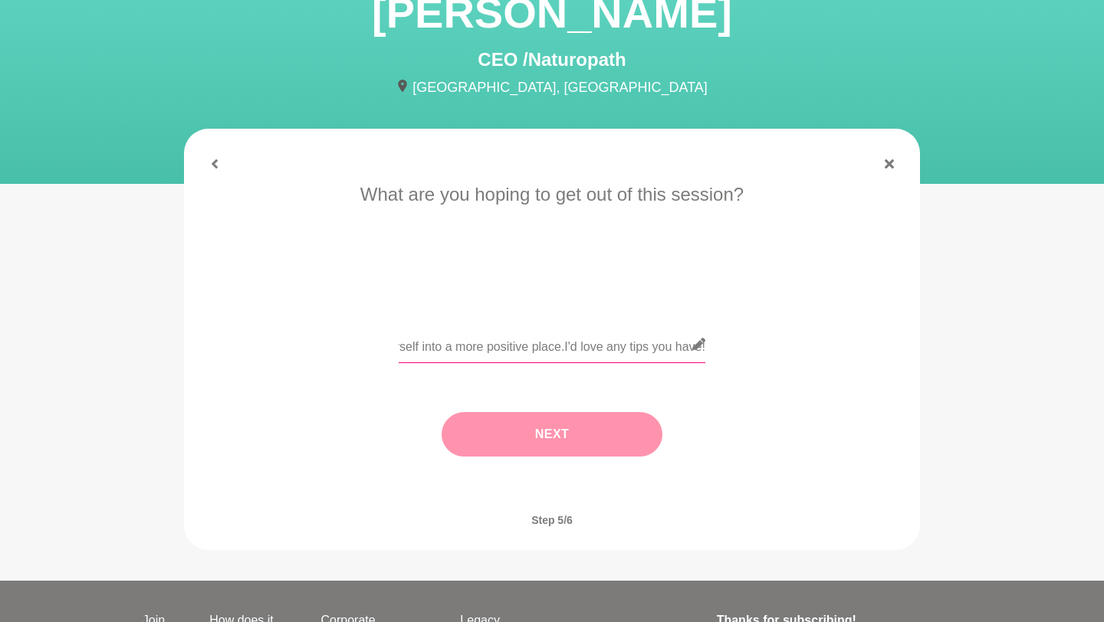
type input "Hi Deb, looking forward to chatting with you. I'm a mum of two boys under 4 and…"
click at [575, 438] on button "Next" at bounding box center [551, 434] width 221 height 44
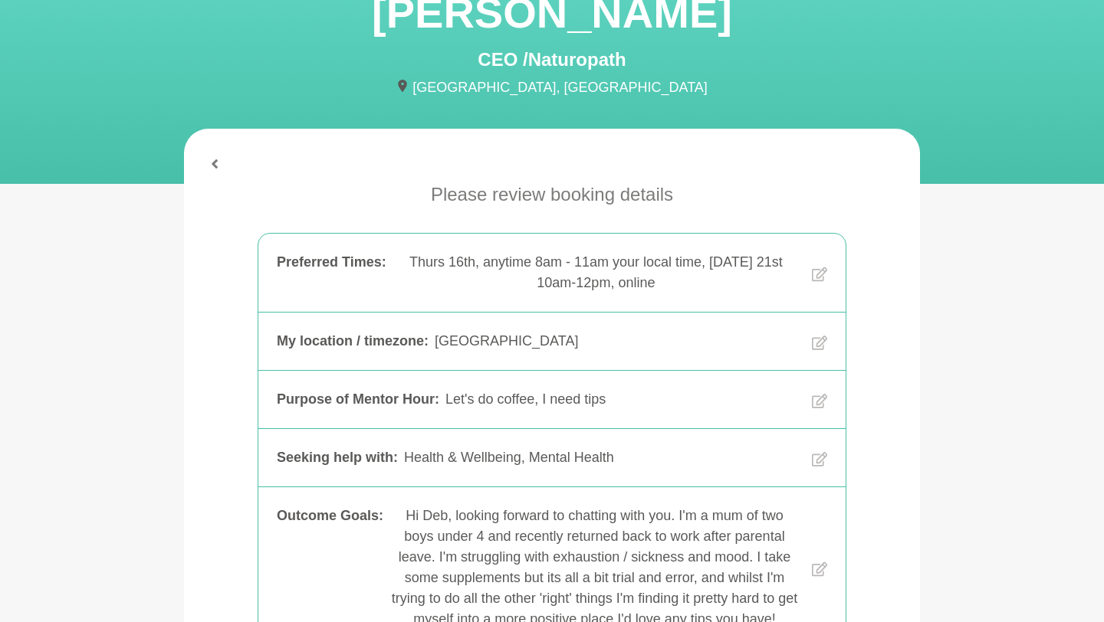
scroll to position [524, 0]
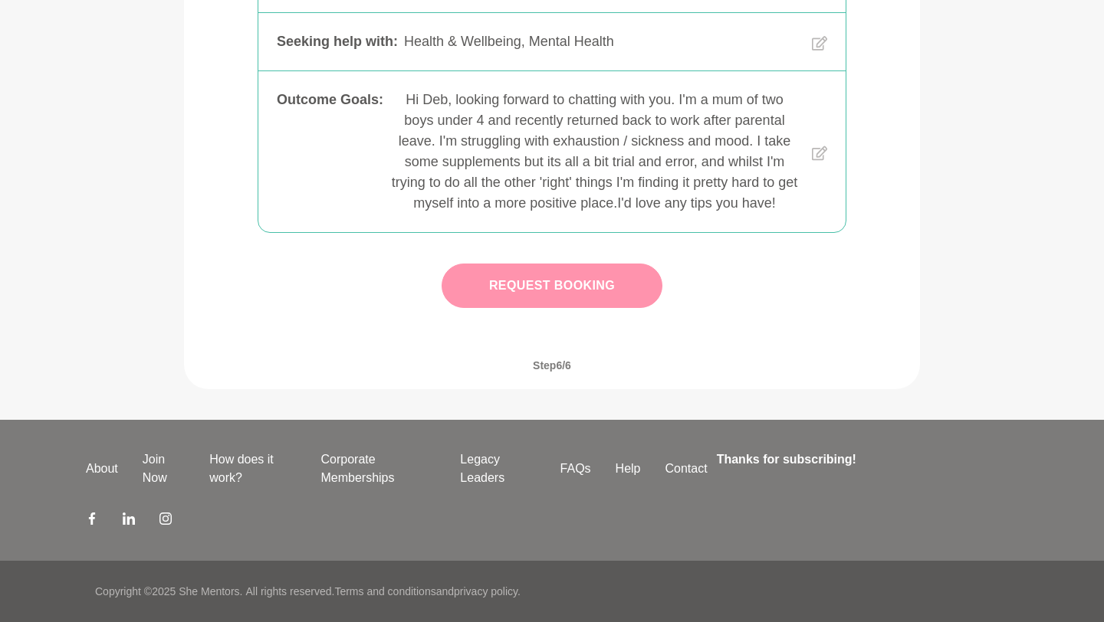
click at [570, 294] on button "Request Booking" at bounding box center [551, 286] width 221 height 44
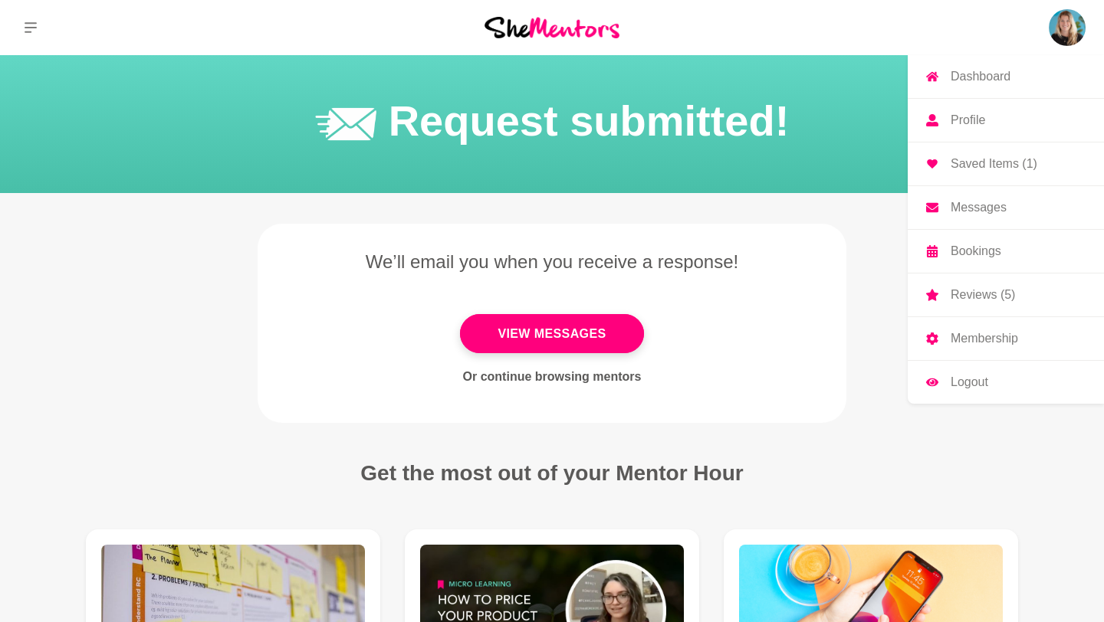
click at [970, 301] on p "Reviews (5)" at bounding box center [982, 295] width 64 height 12
click at [966, 296] on p "Reviews (5)" at bounding box center [982, 295] width 64 height 12
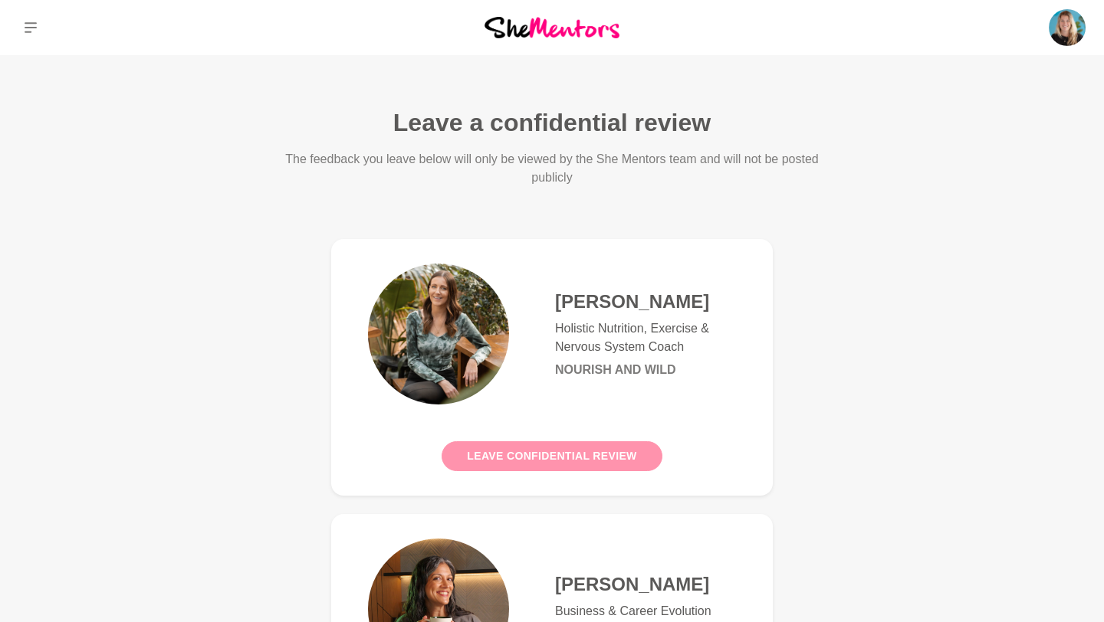
click at [597, 460] on button "Leave confidential review" at bounding box center [551, 456] width 220 height 30
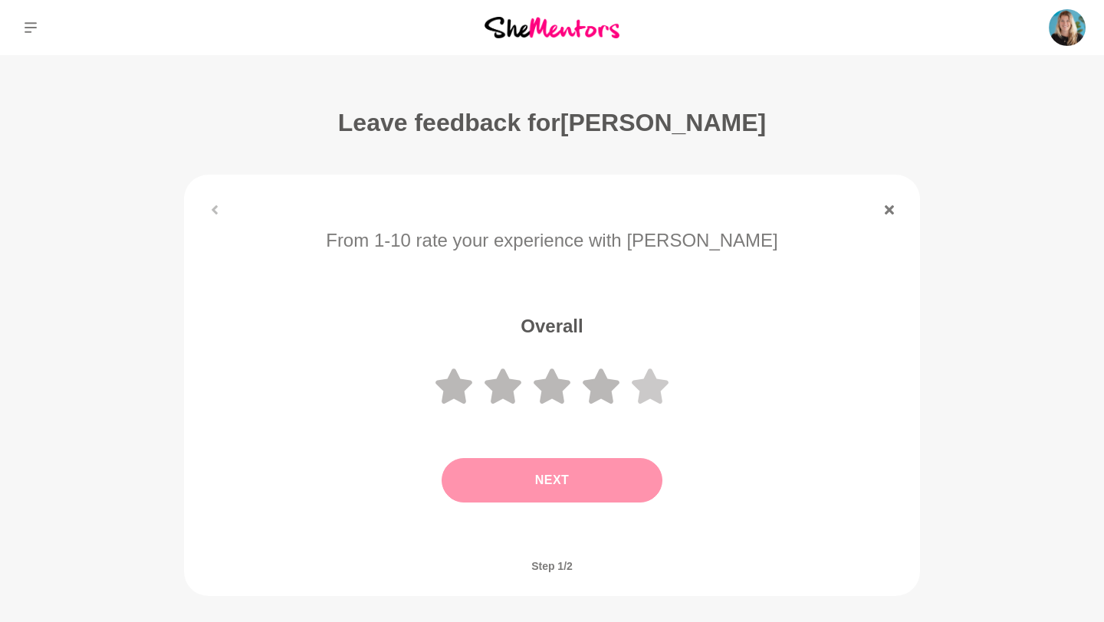
click at [654, 381] on icon at bounding box center [649, 386] width 37 height 35
click at [576, 485] on button "Next" at bounding box center [551, 480] width 221 height 44
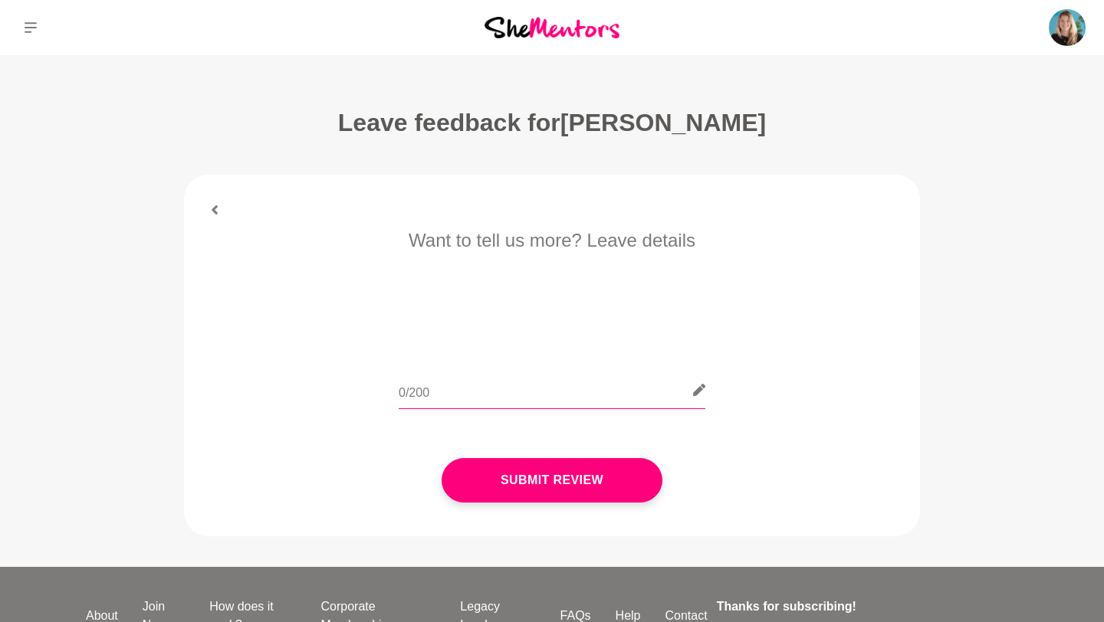
click at [495, 401] on input "text" at bounding box center [551, 391] width 307 height 38
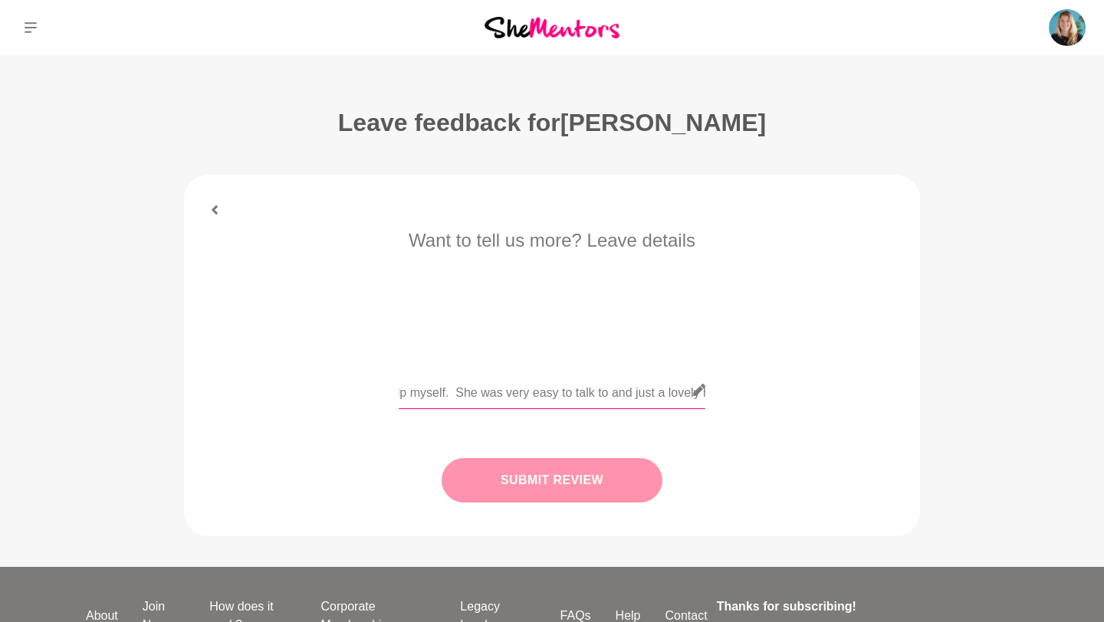
type input "[PERSON_NAME] was fantastic, she provided some clear, actionable things that I …"
click at [505, 488] on button "Submit Review" at bounding box center [551, 480] width 221 height 44
